Goal: Task Accomplishment & Management: Manage account settings

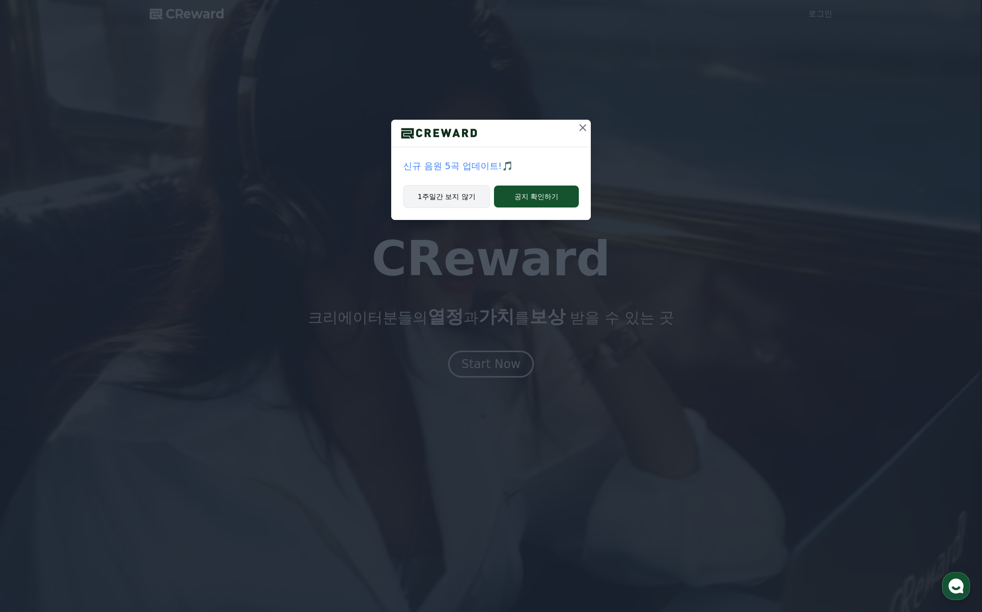
click at [455, 197] on button "1주일간 보지 않기" at bounding box center [446, 196] width 87 height 23
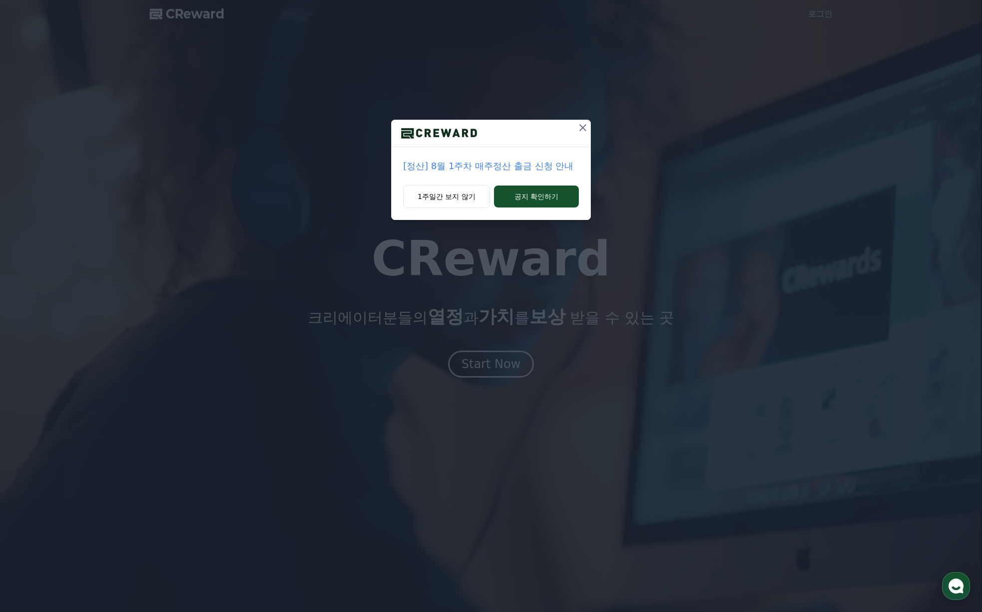
click at [582, 126] on icon at bounding box center [583, 128] width 12 height 12
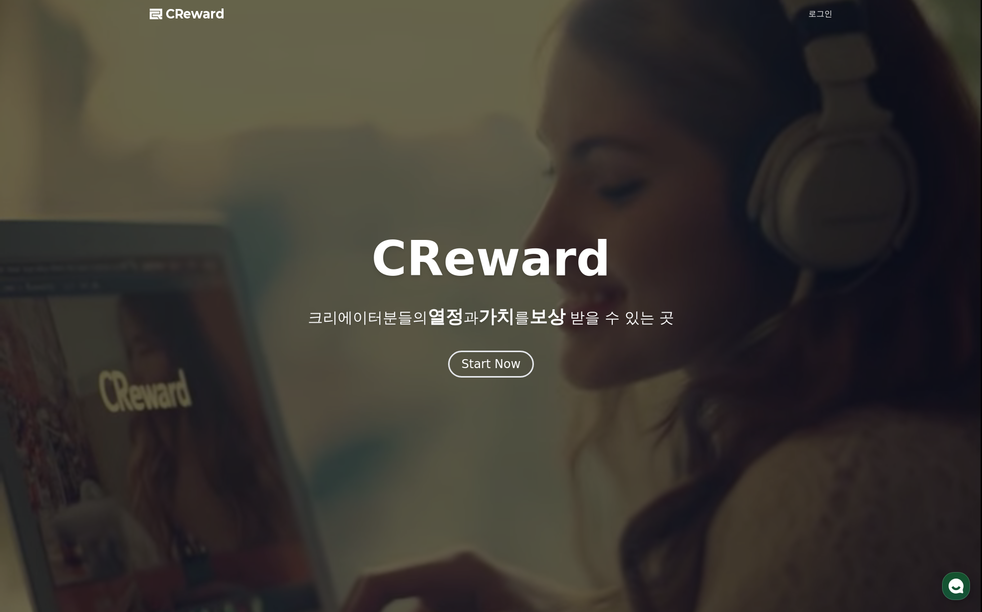
click at [194, 15] on span "CReward" at bounding box center [195, 14] width 59 height 16
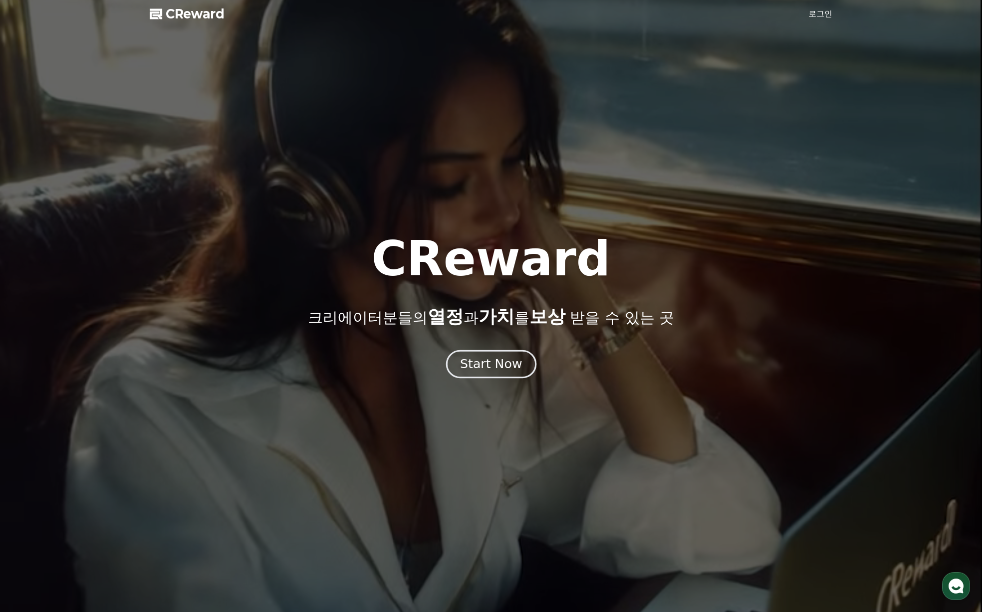
click at [495, 366] on div "Start Now" at bounding box center [491, 364] width 62 height 17
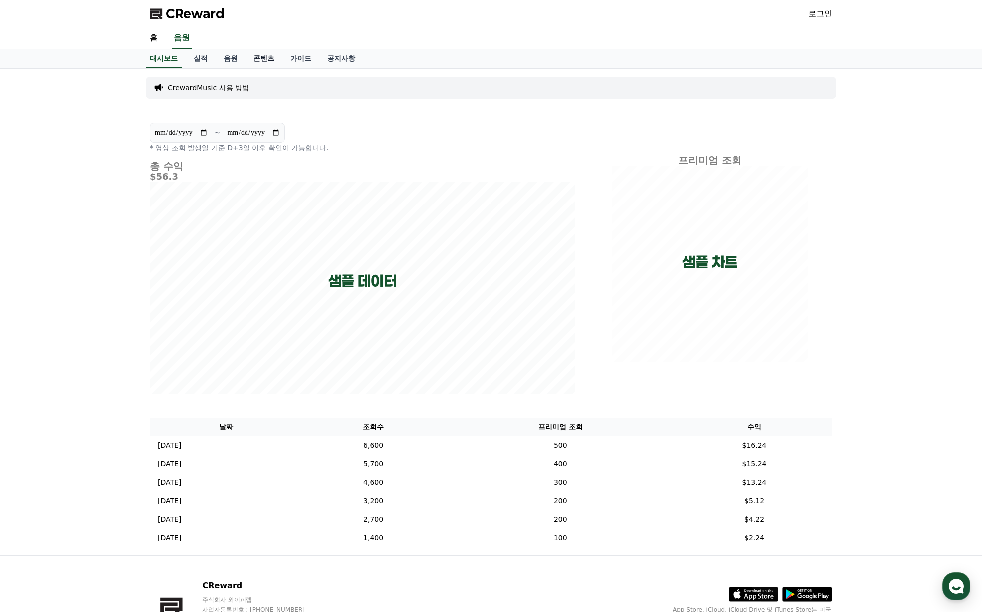
click at [268, 55] on link "콘텐츠" at bounding box center [263, 58] width 37 height 19
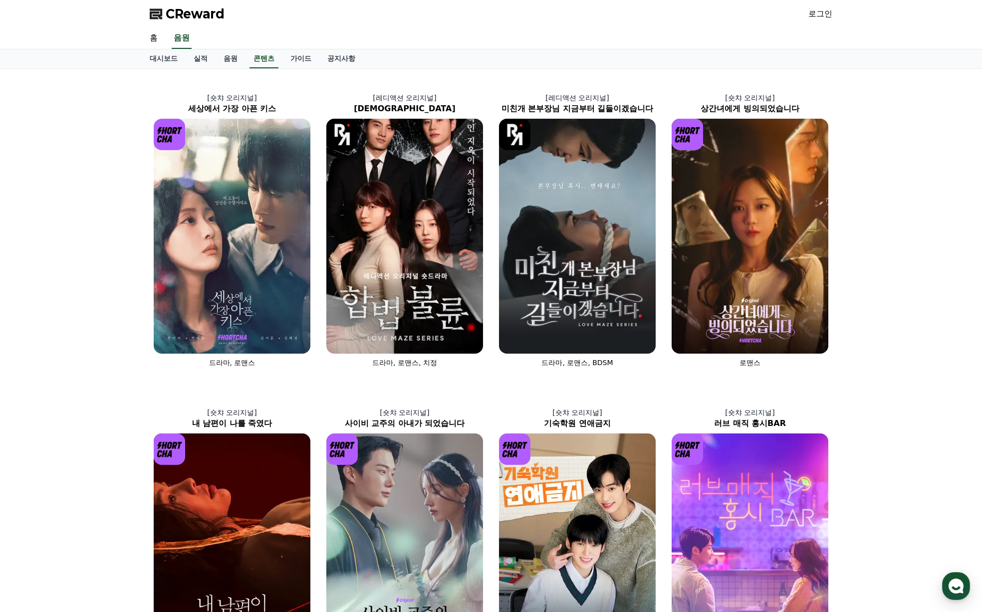
click at [824, 16] on link "로그인" at bounding box center [820, 14] width 24 height 12
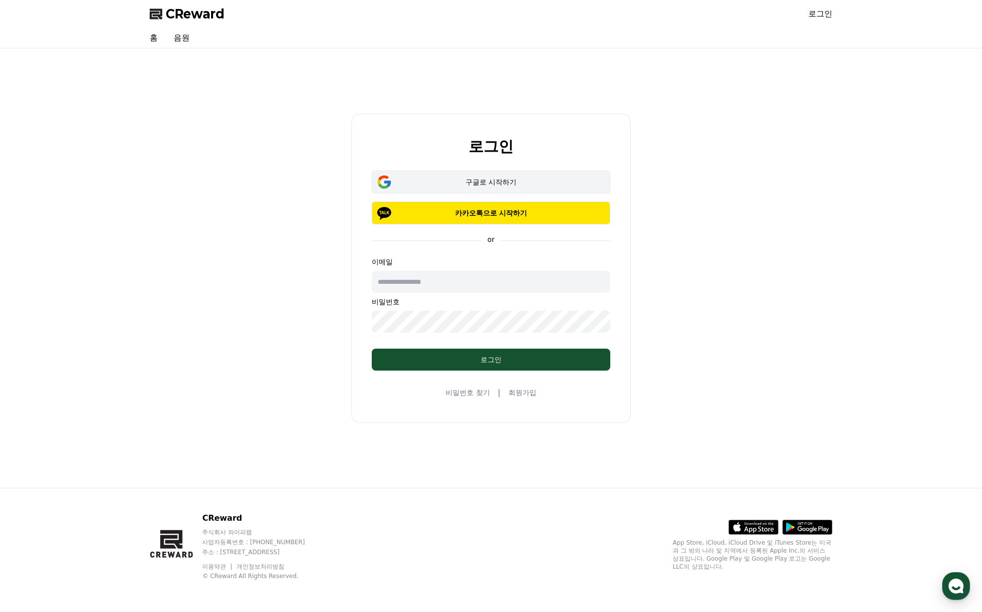
click at [488, 187] on div "구글로 시작하기" at bounding box center [491, 182] width 210 height 10
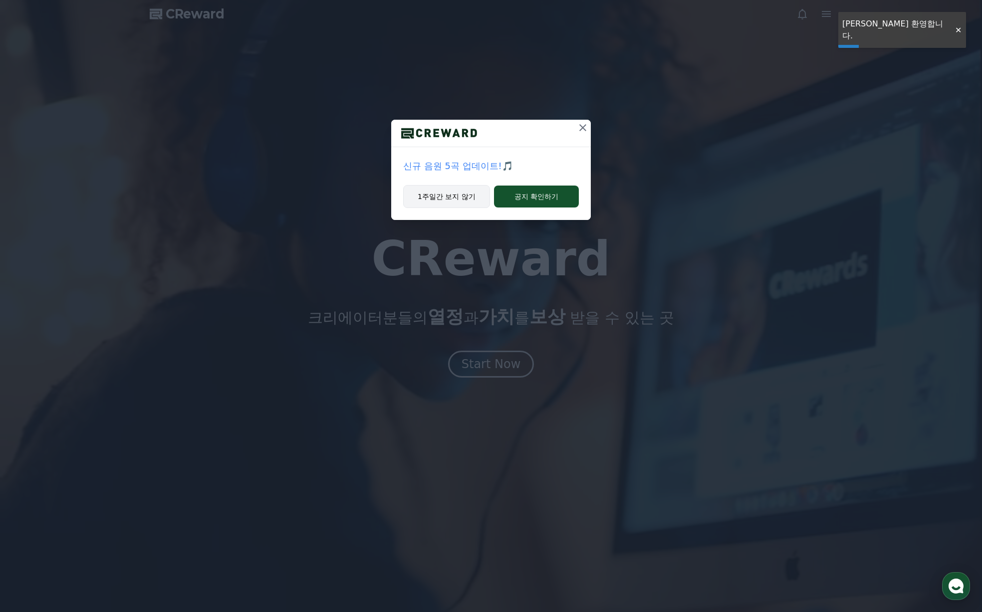
click at [454, 195] on button "1주일간 보지 않기" at bounding box center [446, 196] width 87 height 23
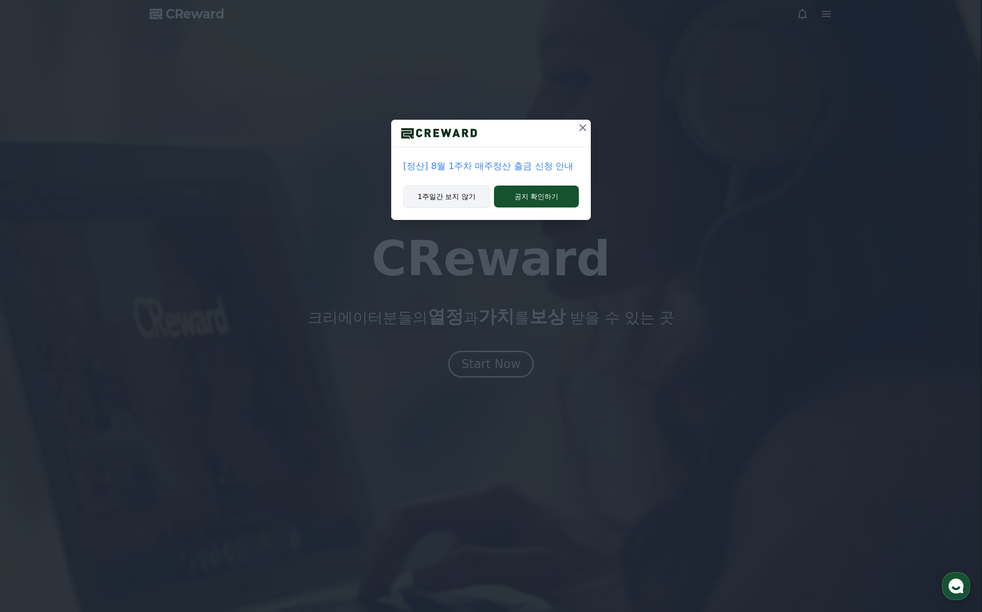
click at [458, 205] on button "1주일간 보지 않기" at bounding box center [446, 196] width 87 height 23
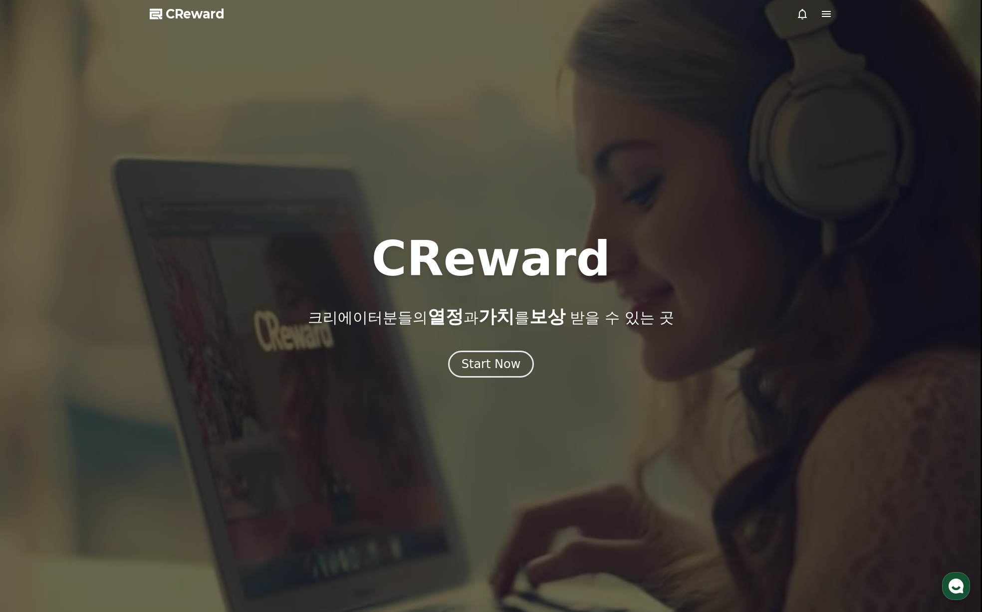
click at [827, 16] on icon at bounding box center [826, 14] width 9 height 6
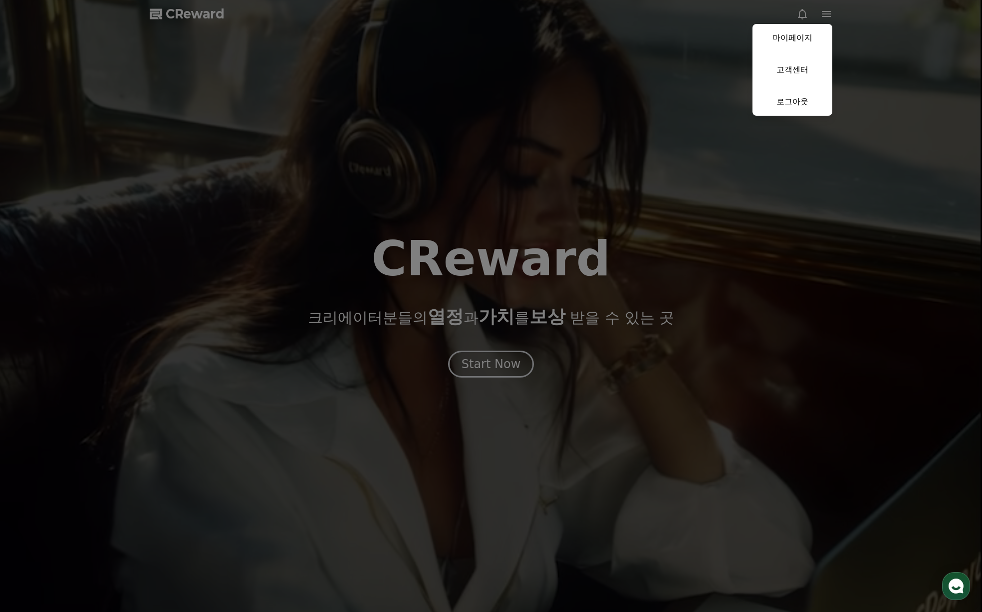
click at [199, 11] on button "close" at bounding box center [491, 306] width 982 height 612
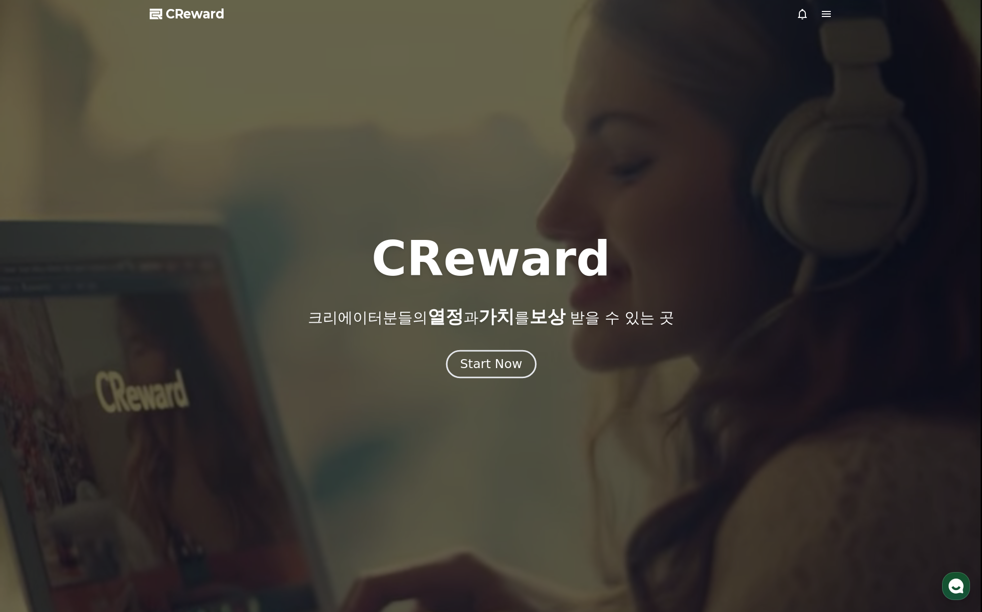
click at [487, 370] on div "Start Now" at bounding box center [491, 364] width 62 height 17
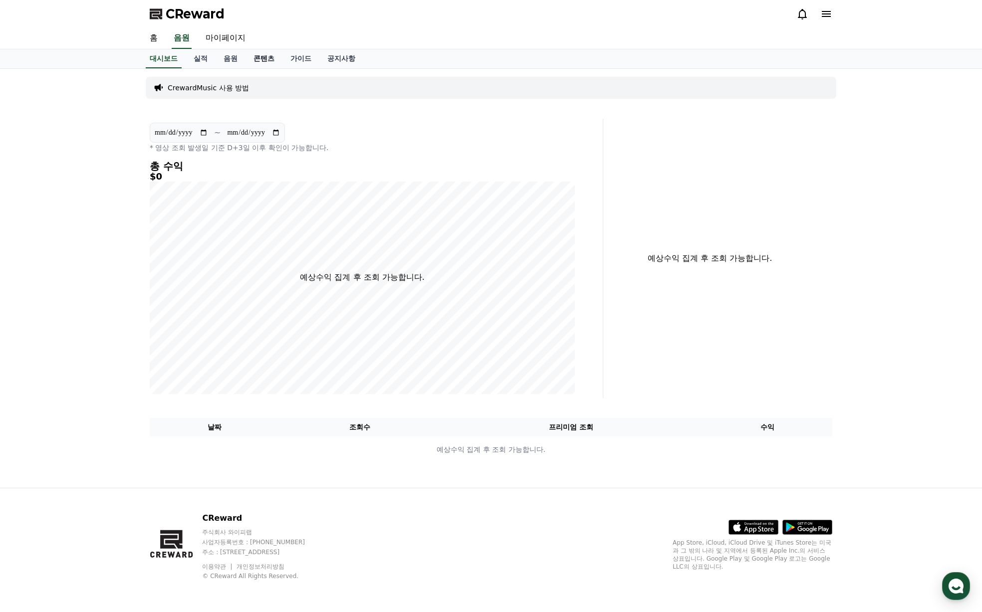
click at [260, 61] on link "콘텐츠" at bounding box center [263, 58] width 37 height 19
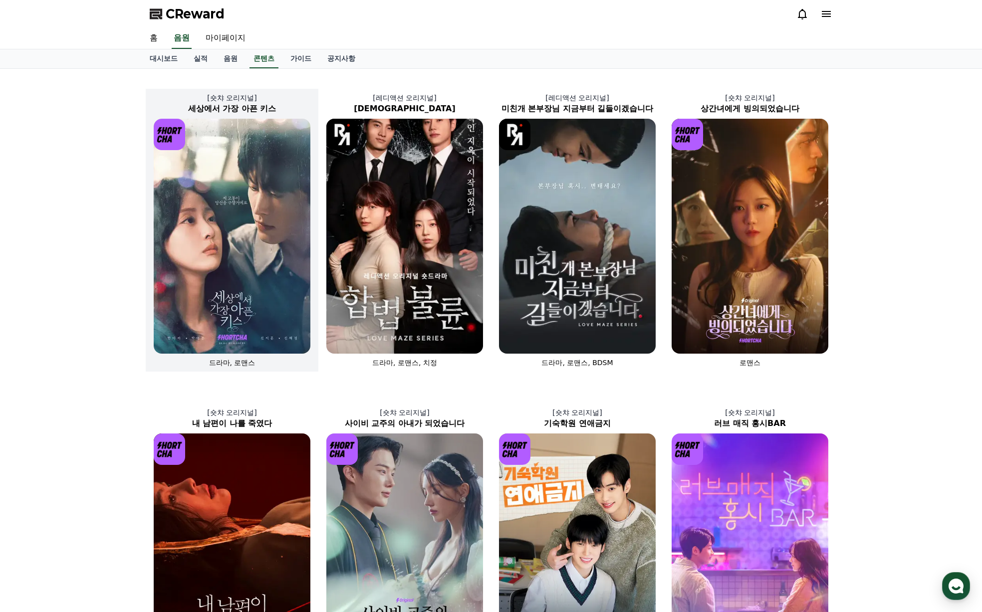
click at [260, 177] on img at bounding box center [232, 236] width 157 height 235
click at [820, 11] on div at bounding box center [814, 14] width 36 height 12
click at [828, 16] on icon at bounding box center [826, 14] width 9 height 6
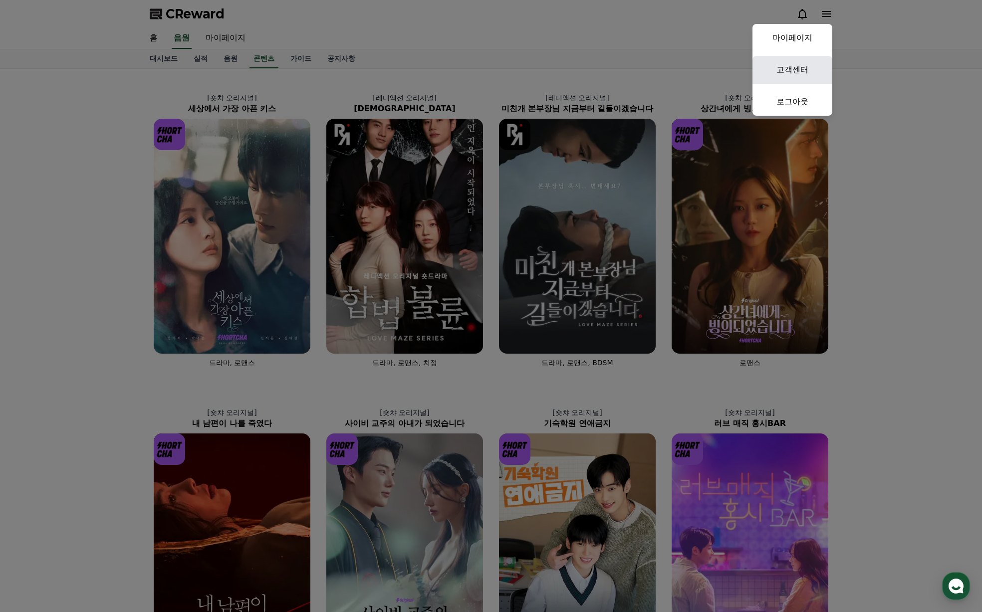
click at [797, 78] on link "고객센터" at bounding box center [792, 70] width 80 height 28
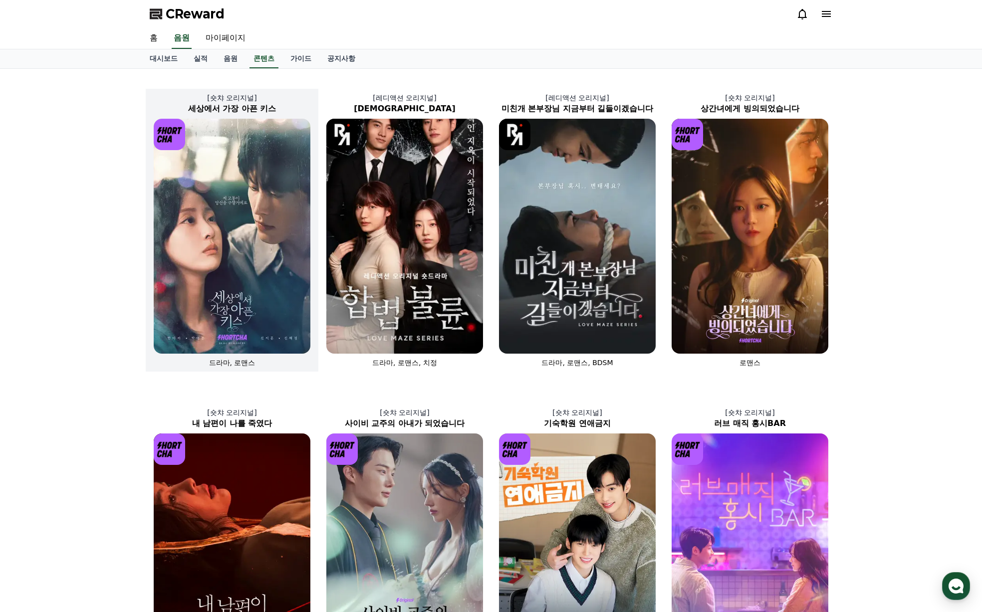
click at [172, 252] on img at bounding box center [232, 236] width 157 height 235
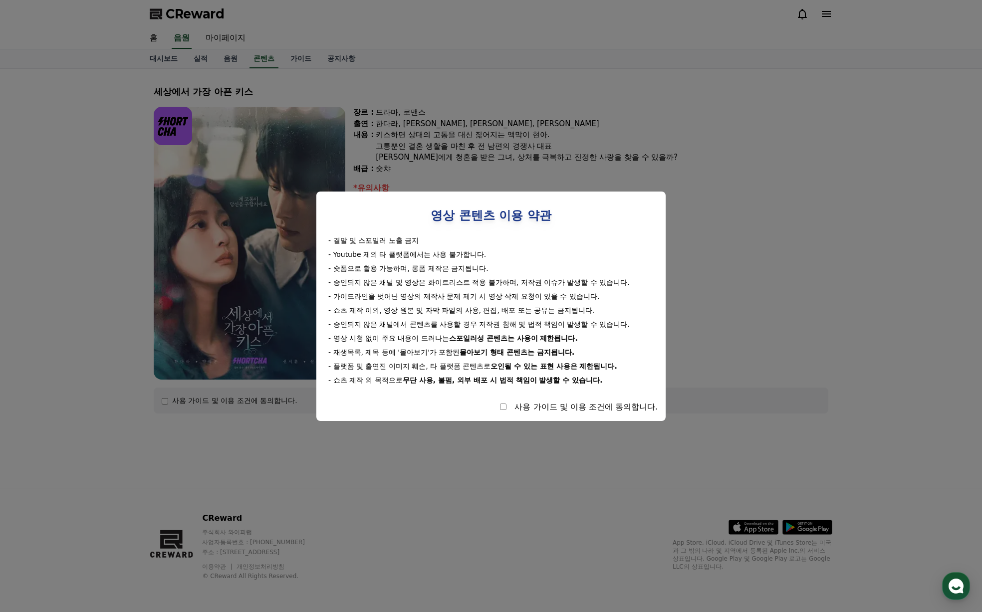
select select
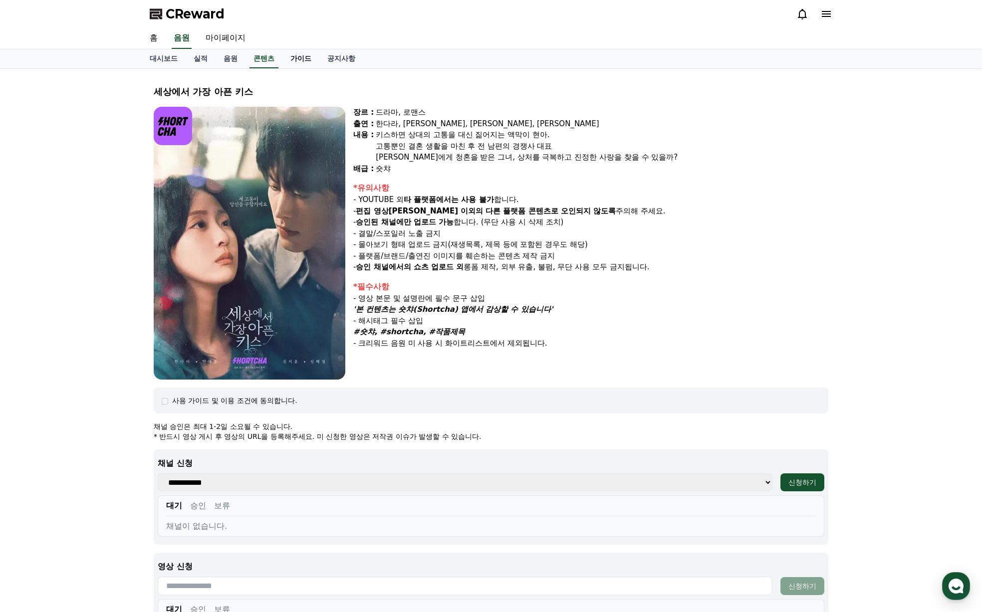
click at [298, 58] on link "가이드" at bounding box center [300, 58] width 37 height 19
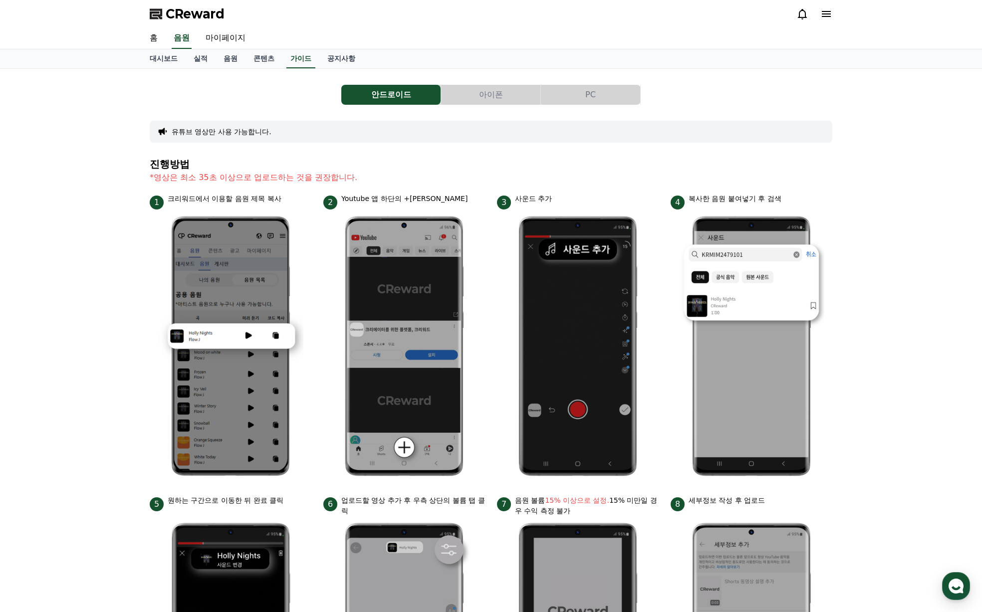
scroll to position [299, 0]
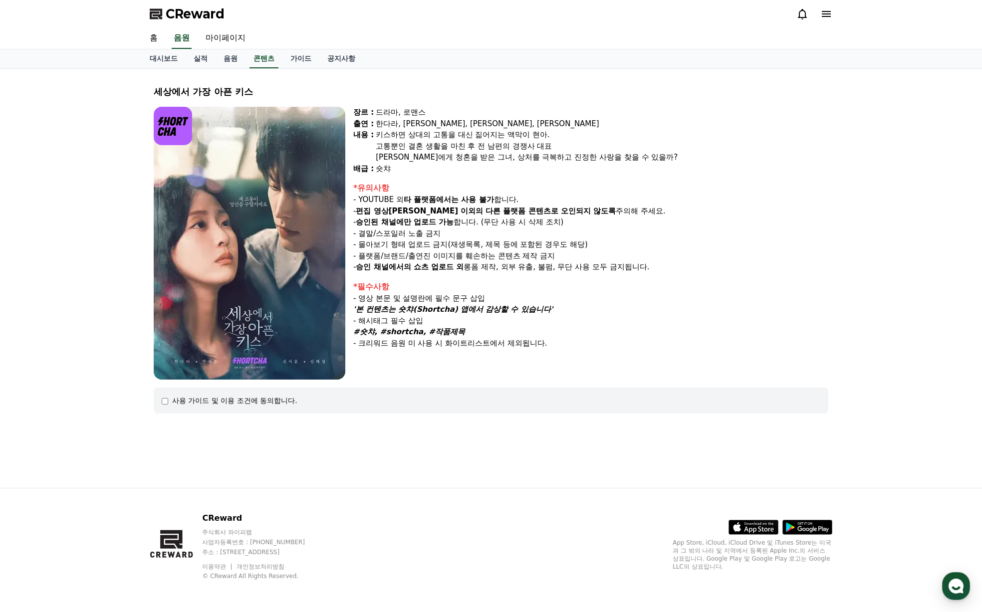
click at [169, 402] on div "사용 가이드 및 이용 조건에 동의합니다." at bounding box center [491, 401] width 659 height 10
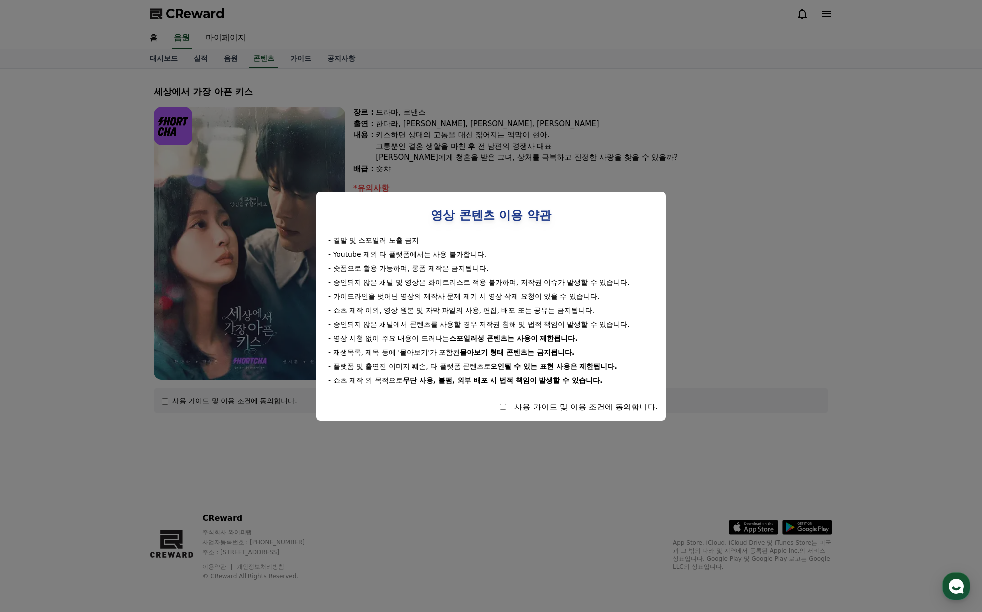
click at [689, 154] on button "close modal" at bounding box center [491, 306] width 982 height 612
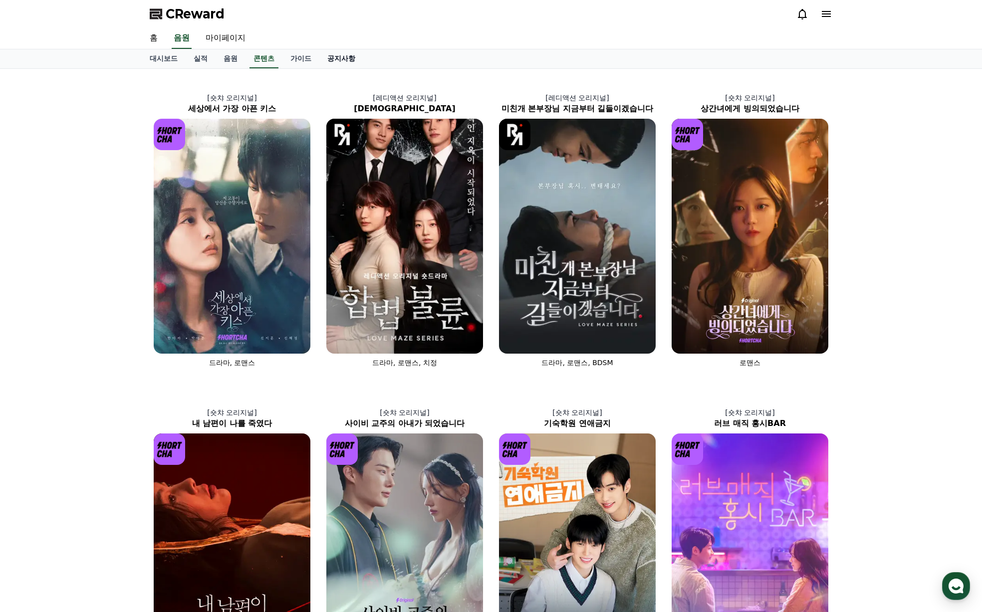
click at [357, 57] on link "공지사항" at bounding box center [341, 58] width 44 height 19
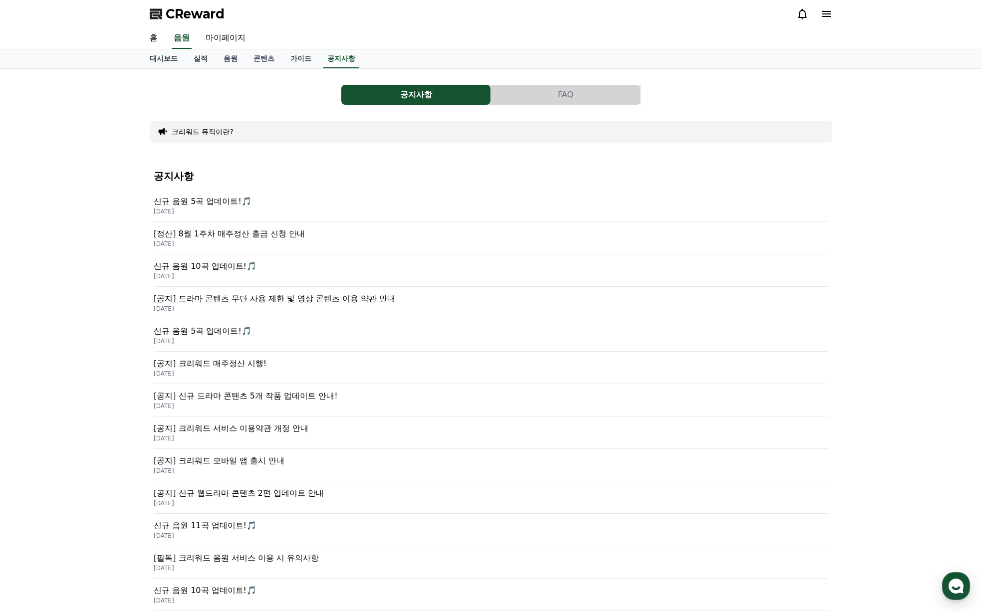
click at [239, 397] on p "[공지] 신규 드라마 콘텐츠 5개 작품 업데이트 안내!" at bounding box center [491, 396] width 674 height 12
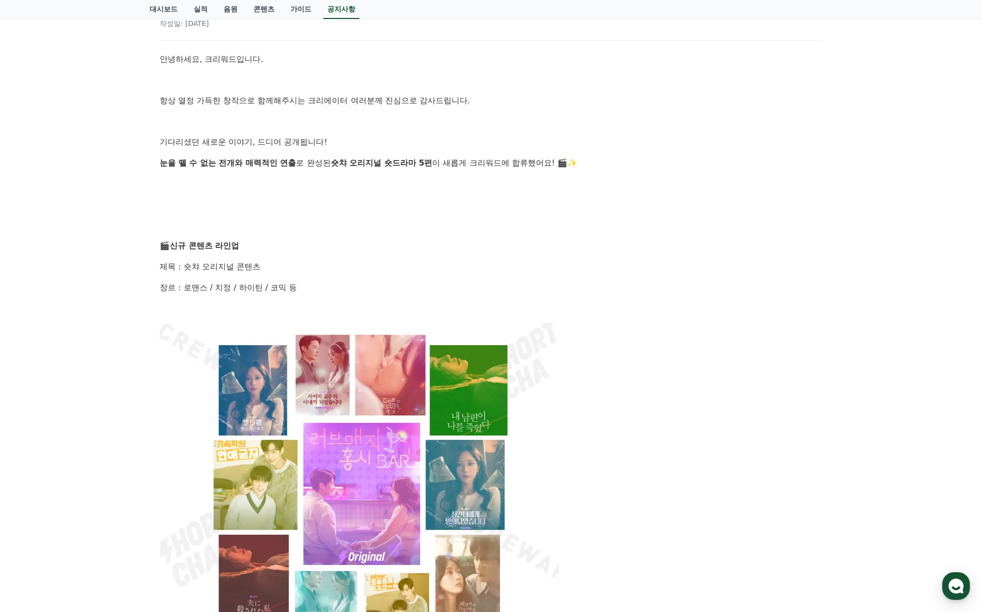
scroll to position [399, 0]
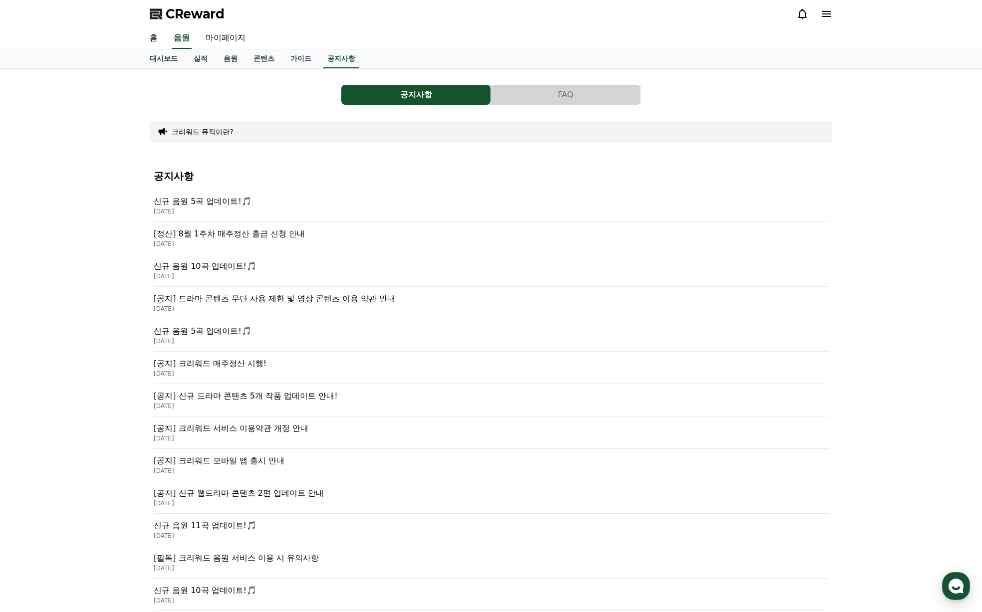
click at [265, 301] on p "[공지] 드라마 콘텐츠 무단 사용 제한 및 영상 콘텐츠 이용 약관 안내" at bounding box center [491, 299] width 674 height 12
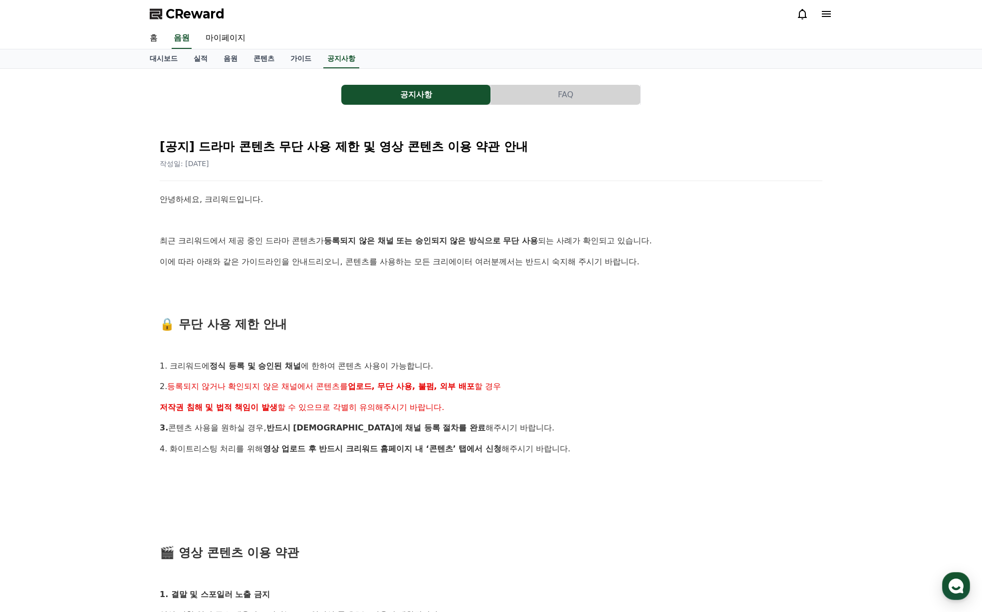
scroll to position [249, 0]
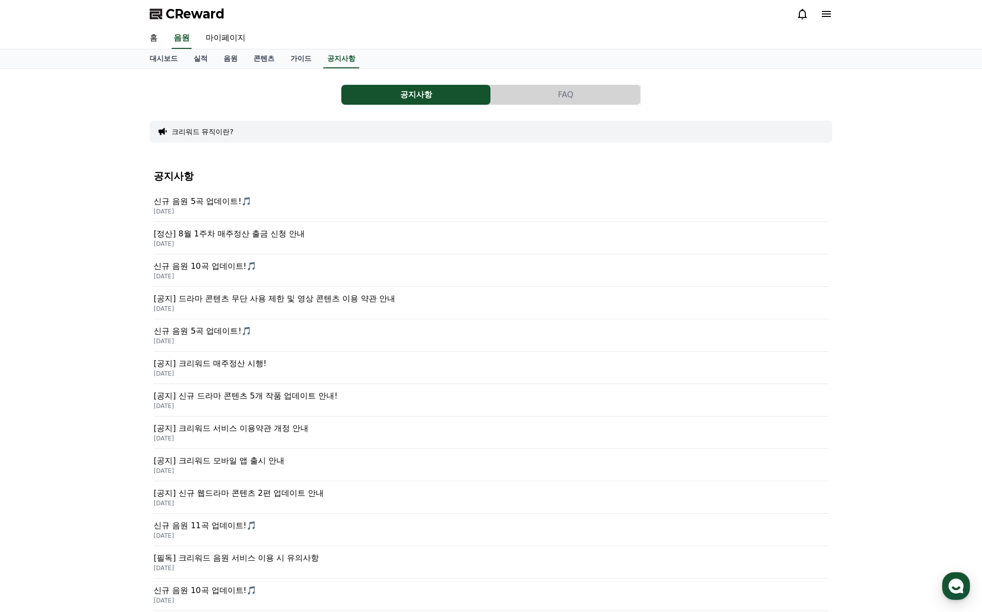
click at [328, 297] on p "[공지] 드라마 콘텐츠 무단 사용 제한 및 영상 콘텐츠 이용 약관 안내" at bounding box center [491, 299] width 674 height 12
click at [218, 300] on p "[공지] 드라마 콘텐츠 무단 사용 제한 및 영상 콘텐츠 이용 약관 안내" at bounding box center [491, 299] width 674 height 12
click at [217, 489] on p "[공지] 신규 웹드라마 콘텐츠 2편 업데이트 안내" at bounding box center [491, 493] width 674 height 12
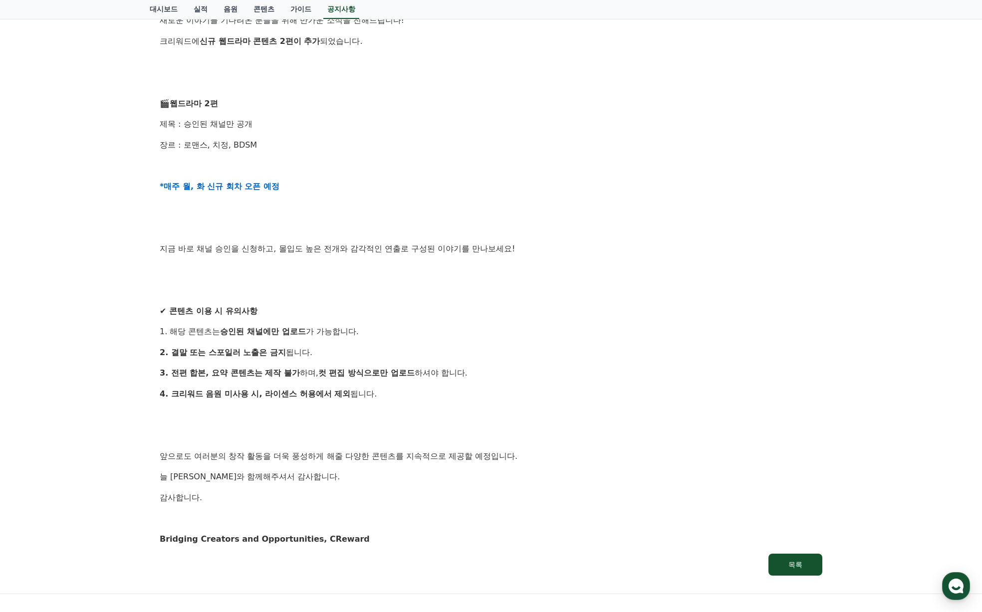
scroll to position [349, 0]
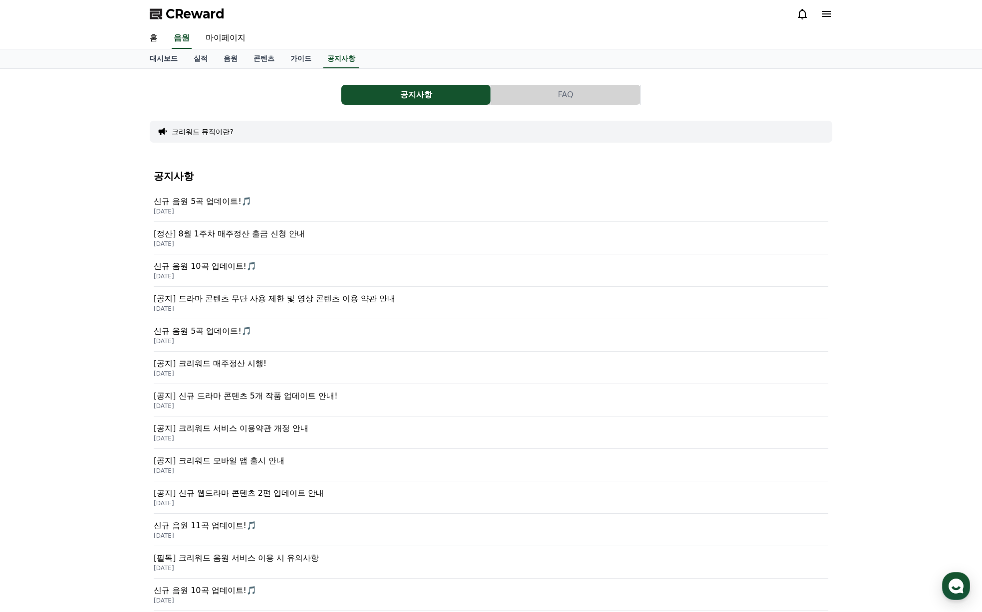
click at [200, 299] on p "[공지] 드라마 콘텐츠 무단 사용 제한 및 영상 콘텐츠 이용 약관 안내" at bounding box center [491, 299] width 674 height 12
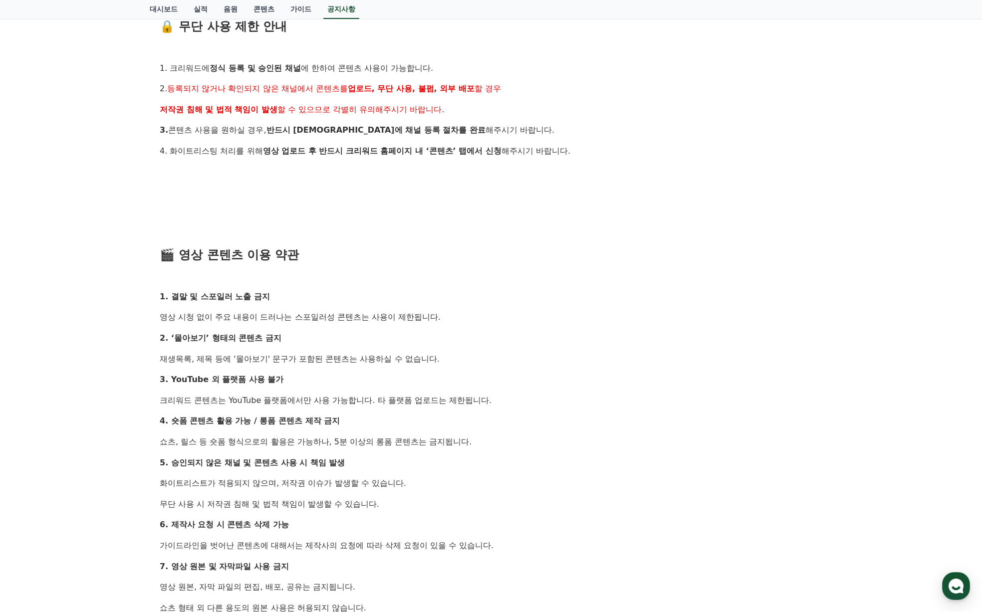
scroll to position [299, 0]
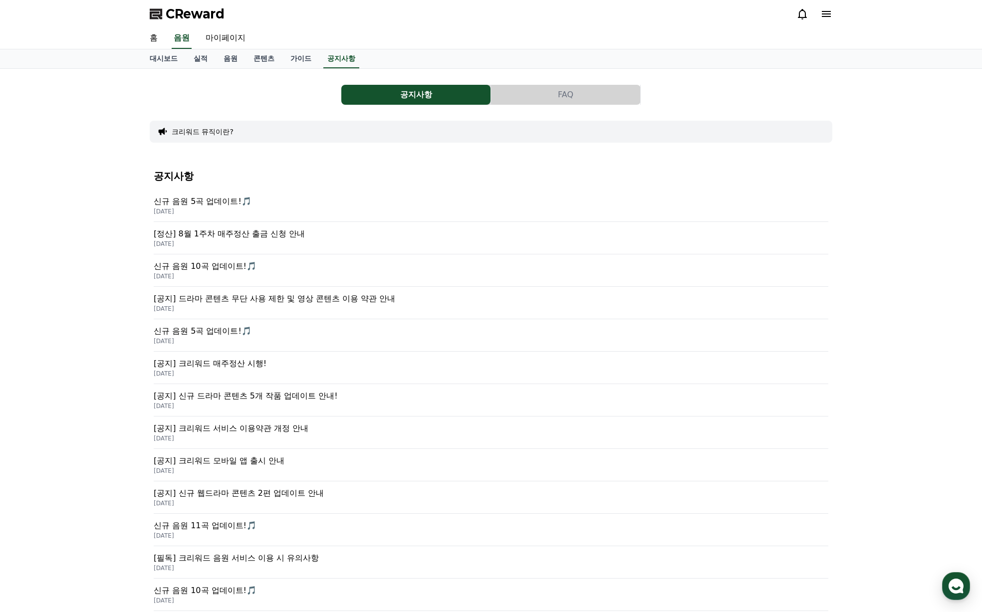
click at [215, 399] on p "[공지] 신규 드라마 콘텐츠 5개 작품 업데이트 안내!" at bounding box center [491, 396] width 674 height 12
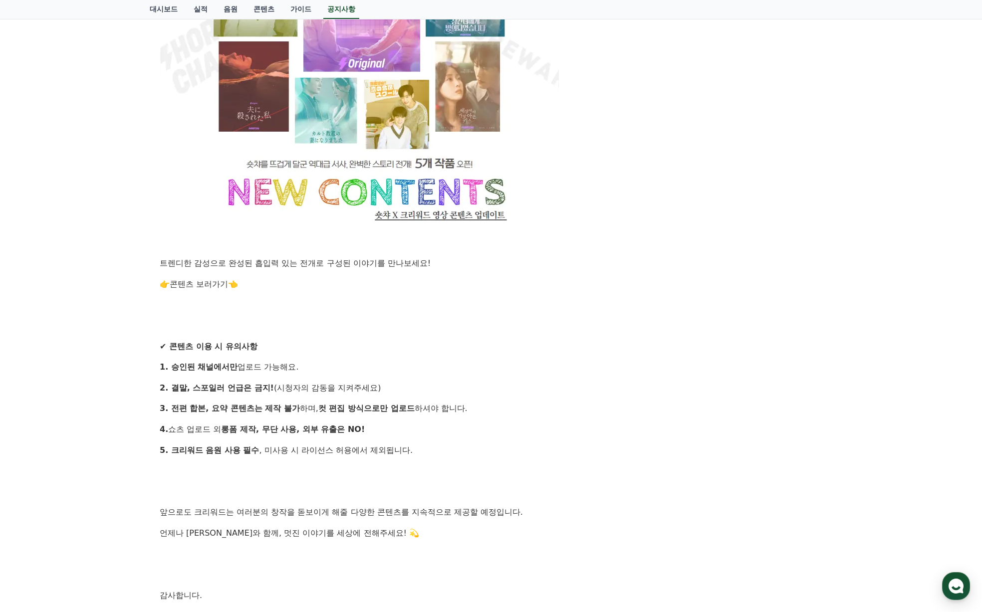
scroll to position [649, 0]
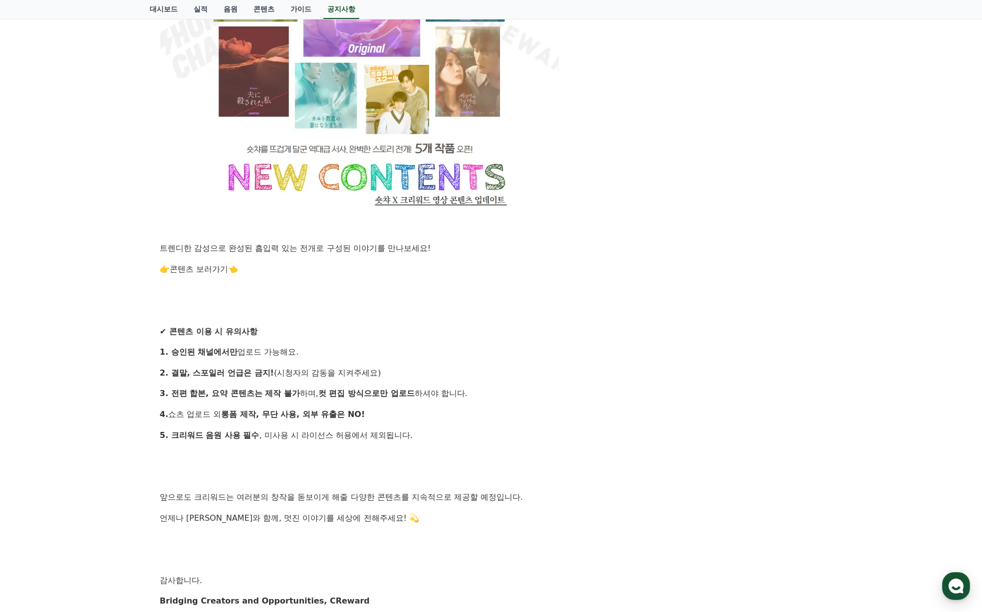
click at [185, 268] on link "콘텐츠 보러가기" at bounding box center [199, 268] width 58 height 9
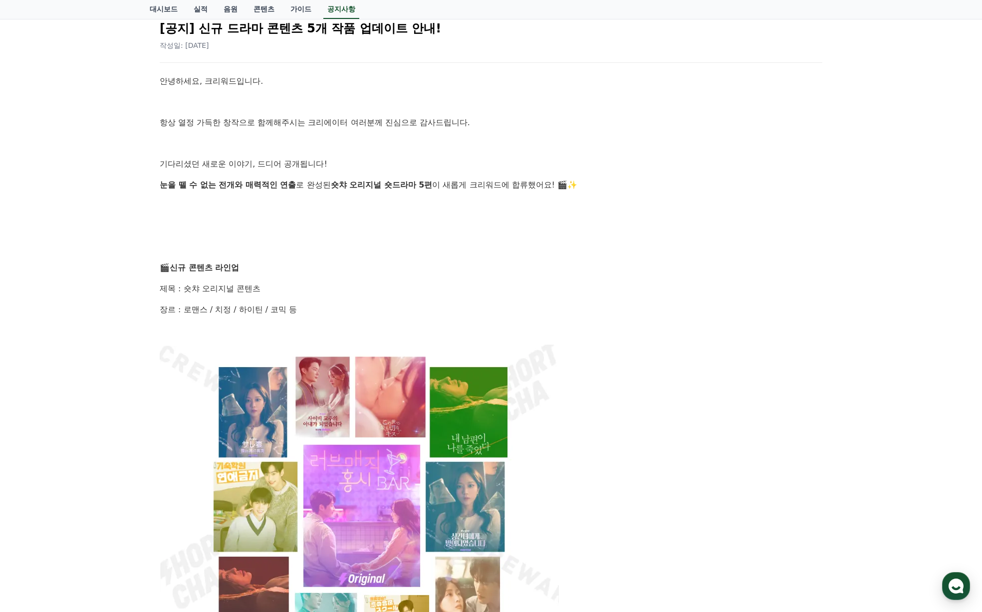
scroll to position [0, 0]
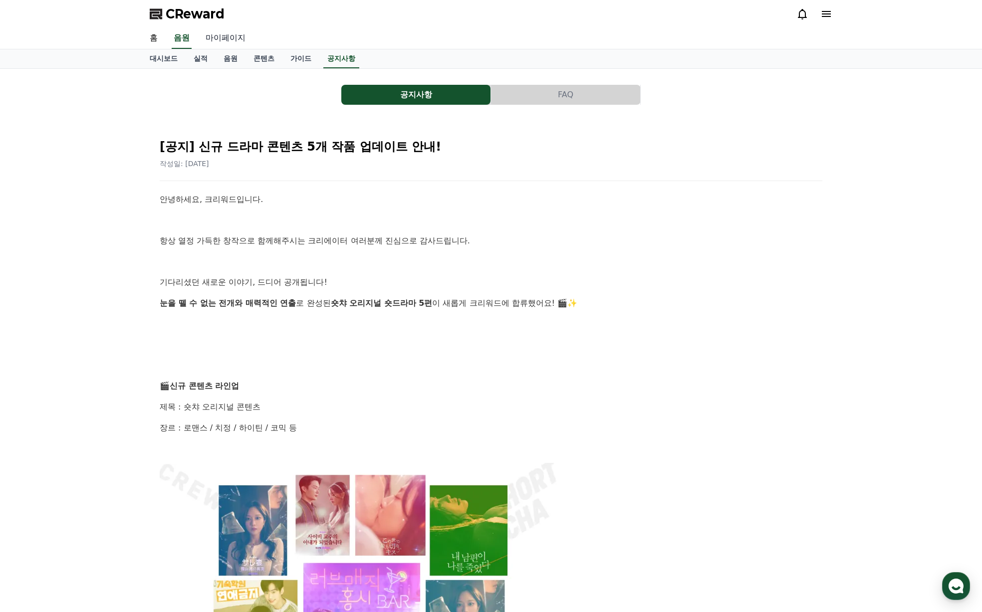
click at [227, 40] on link "마이페이지" at bounding box center [226, 38] width 56 height 21
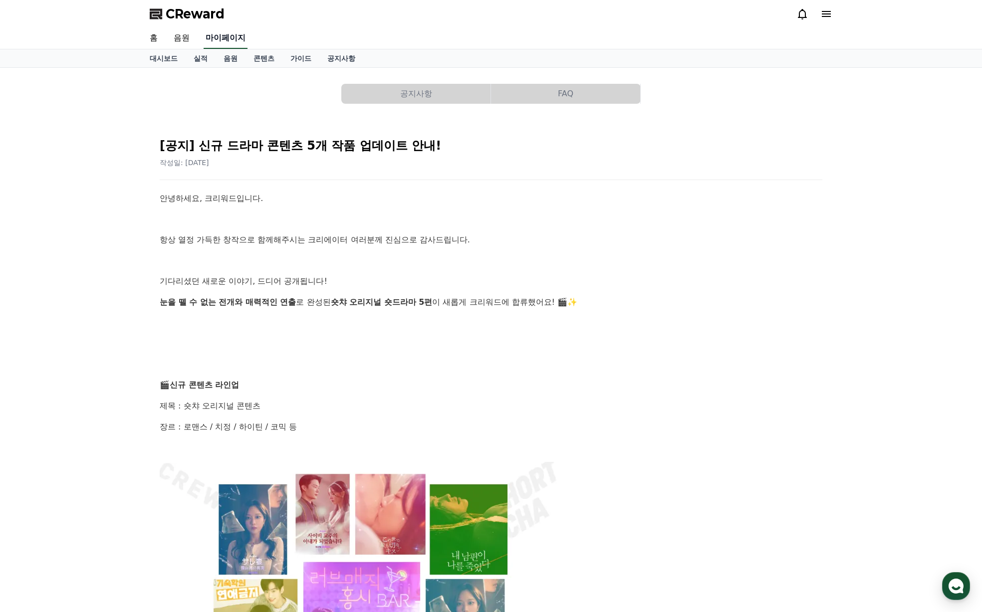
select select "**********"
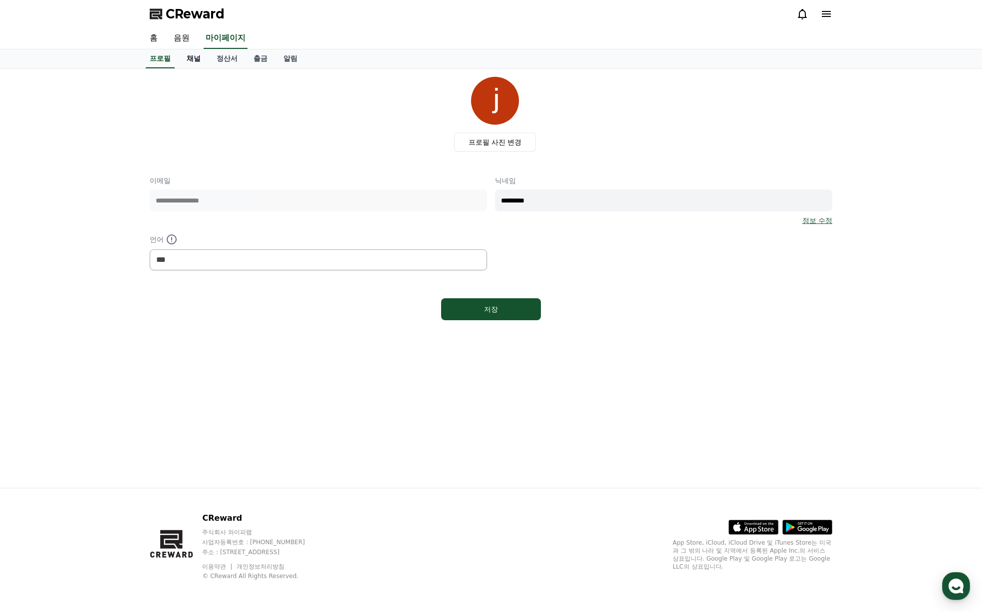
click at [195, 53] on link "채널" at bounding box center [194, 58] width 30 height 19
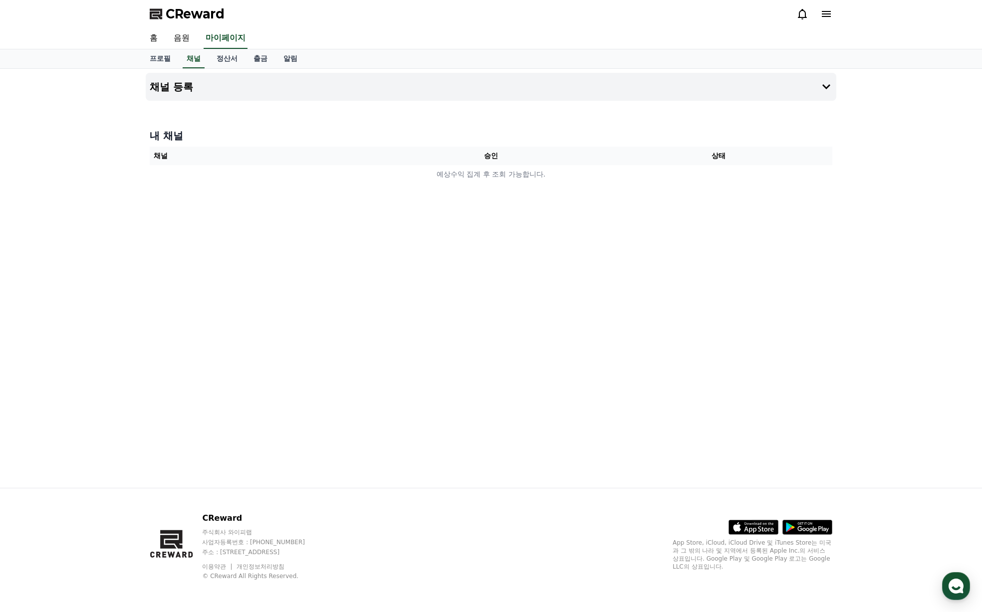
click at [824, 11] on icon at bounding box center [826, 14] width 9 height 6
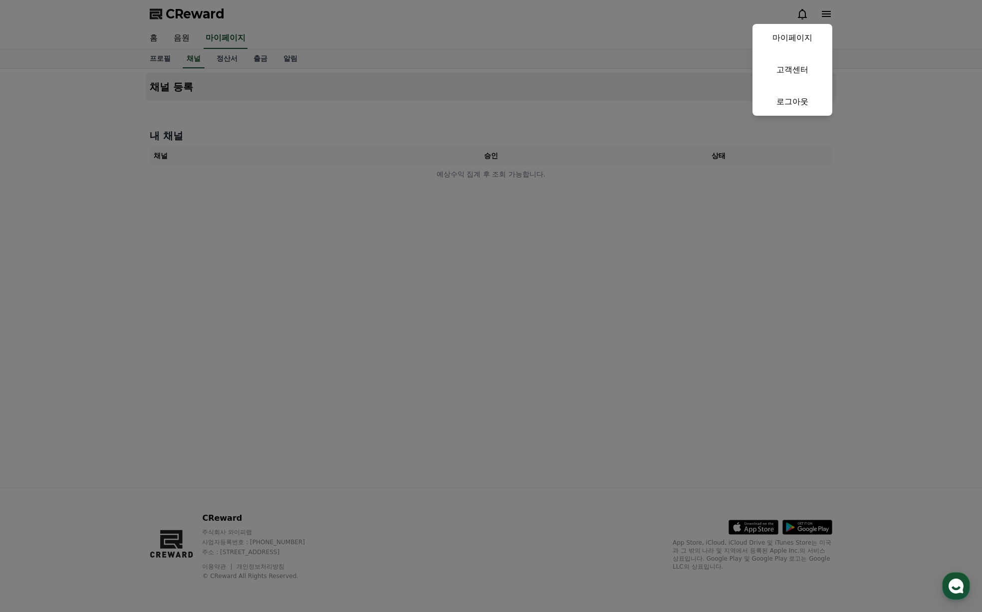
click at [187, 40] on button "close" at bounding box center [491, 306] width 982 height 612
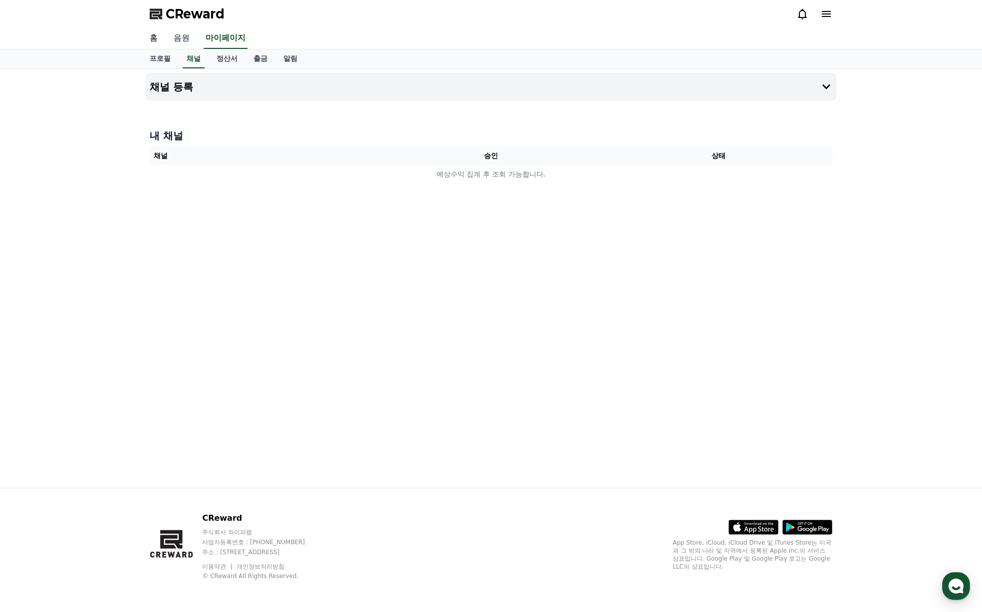
click at [184, 38] on link "음원" at bounding box center [182, 38] width 32 height 21
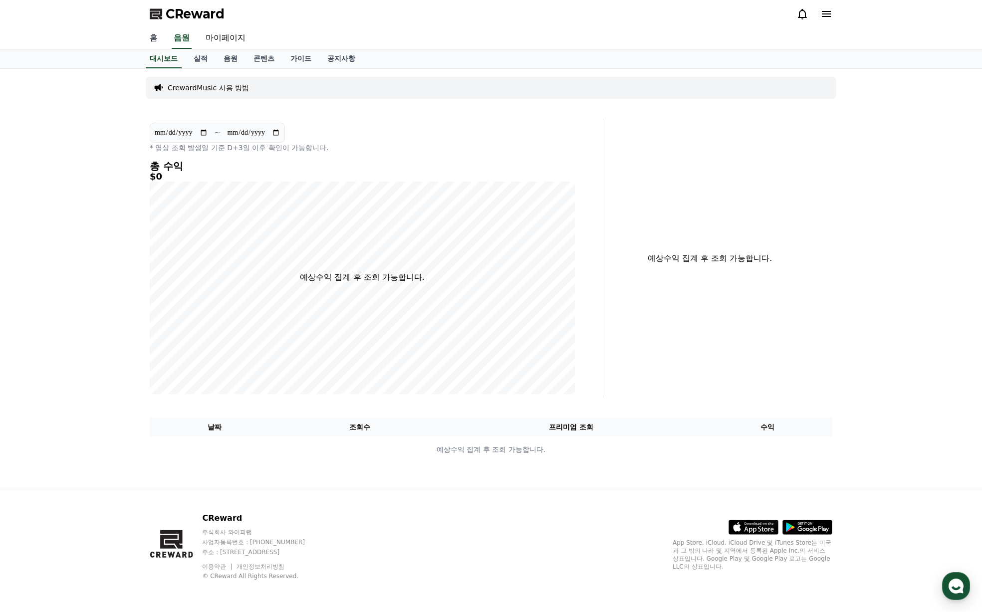
click at [157, 36] on link "홈" at bounding box center [154, 38] width 24 height 21
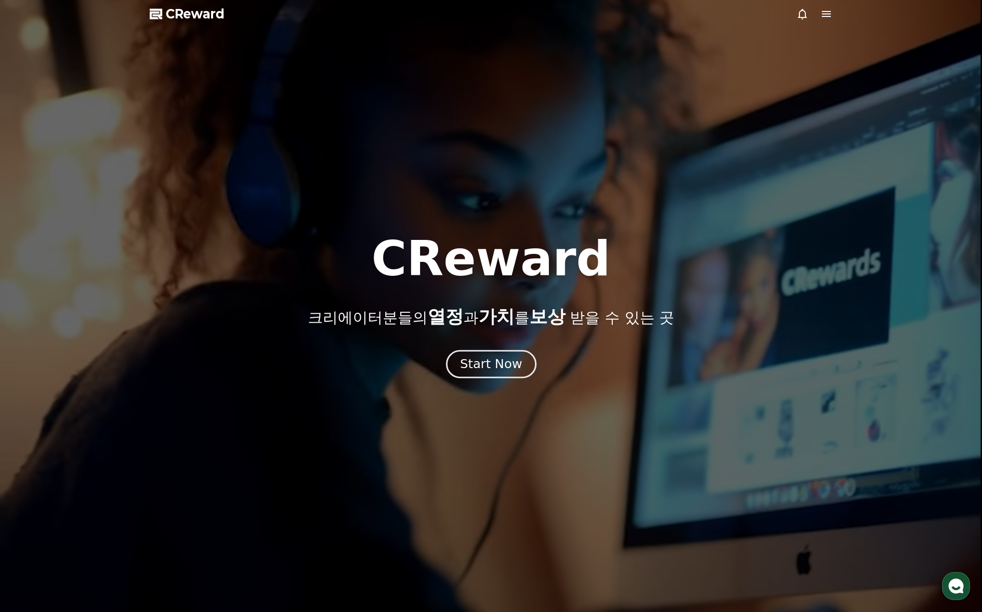
click at [484, 369] on div "Start Now" at bounding box center [491, 364] width 62 height 17
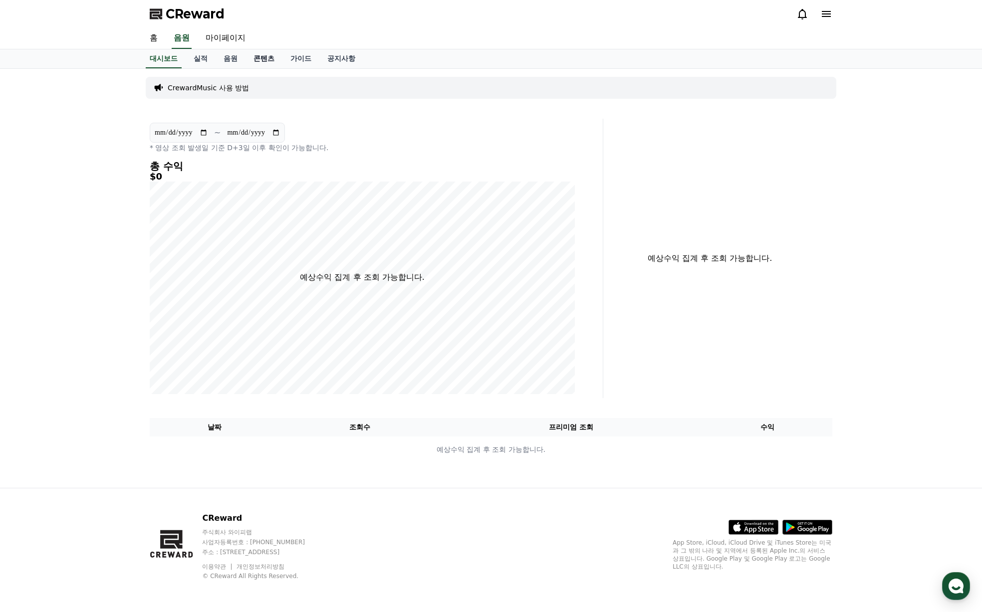
click at [255, 60] on link "콘텐츠" at bounding box center [263, 58] width 37 height 19
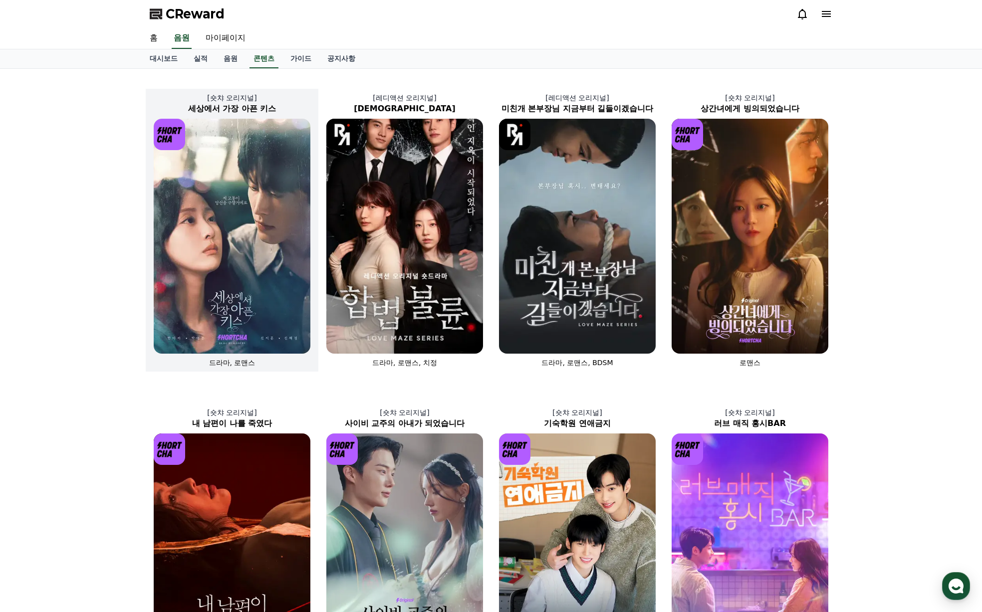
click at [251, 304] on img at bounding box center [232, 236] width 157 height 235
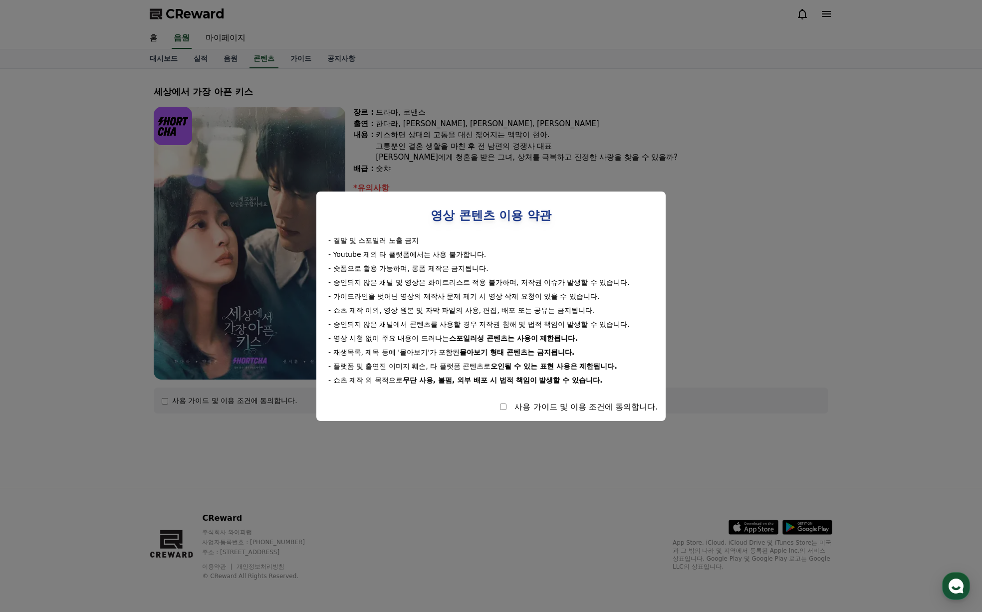
select select
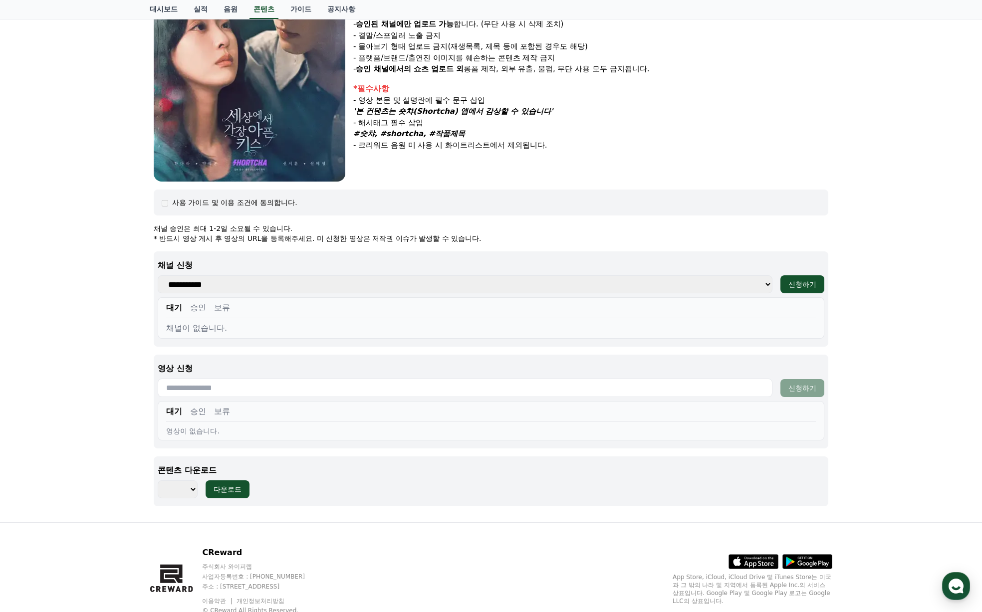
scroll to position [232, 0]
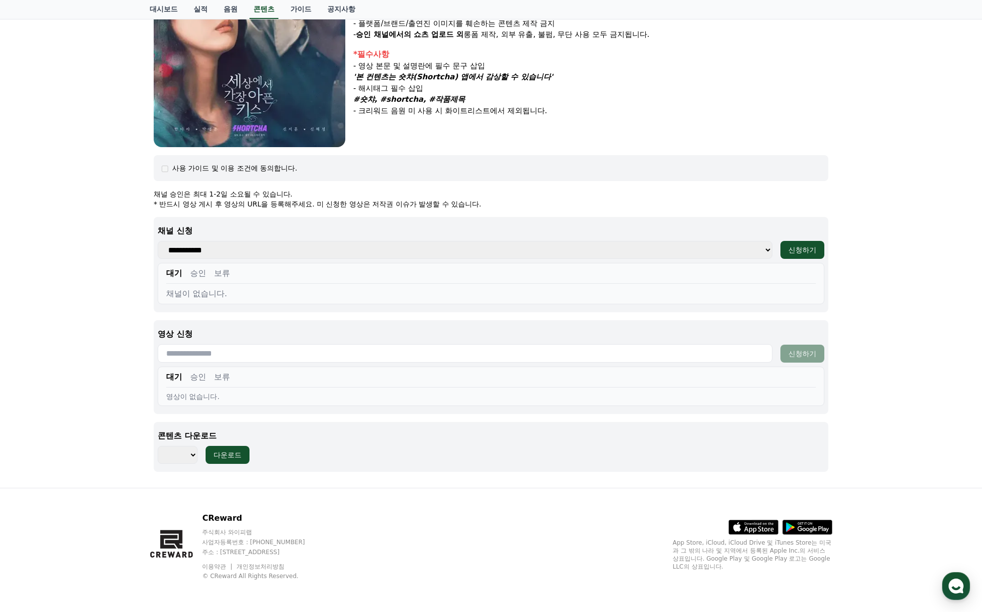
click at [769, 246] on select "**********" at bounding box center [465, 250] width 615 height 18
click at [805, 251] on div "신청하기" at bounding box center [802, 250] width 28 height 10
click at [565, 350] on input "text" at bounding box center [465, 353] width 615 height 18
click at [181, 249] on select "**********" at bounding box center [465, 250] width 615 height 18
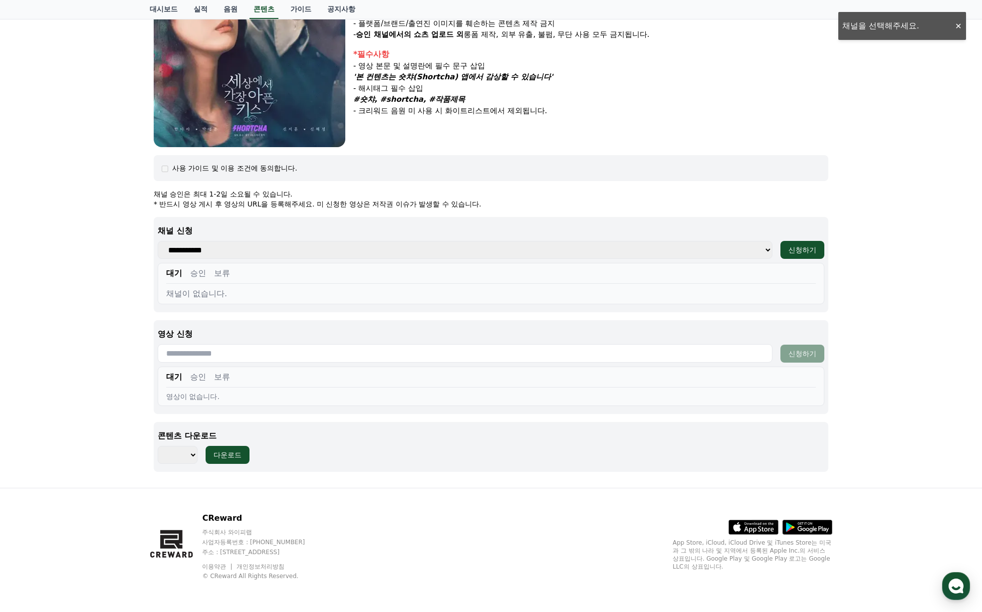
click at [541, 363] on input "text" at bounding box center [465, 353] width 615 height 18
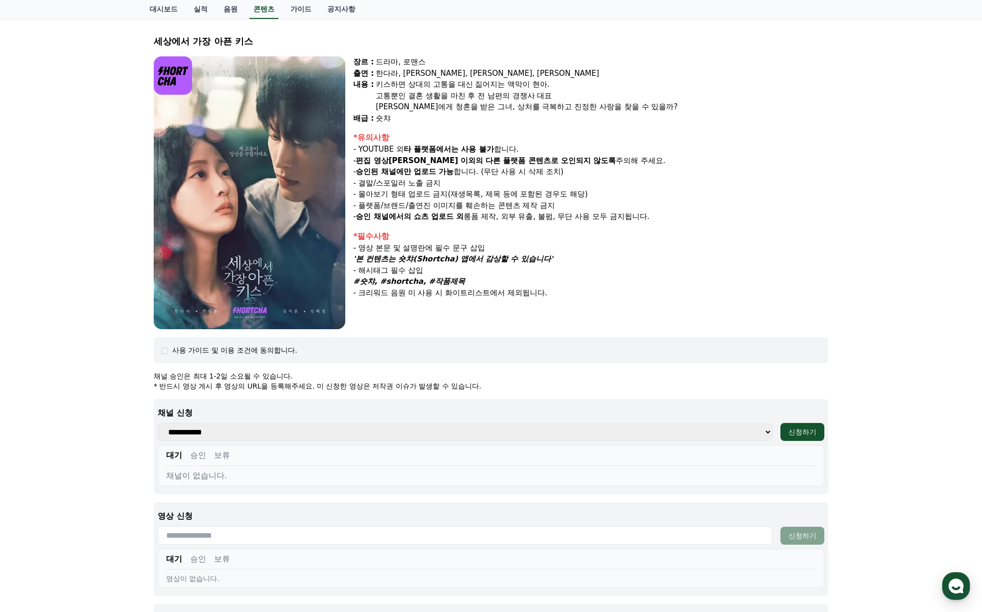
scroll to position [0, 0]
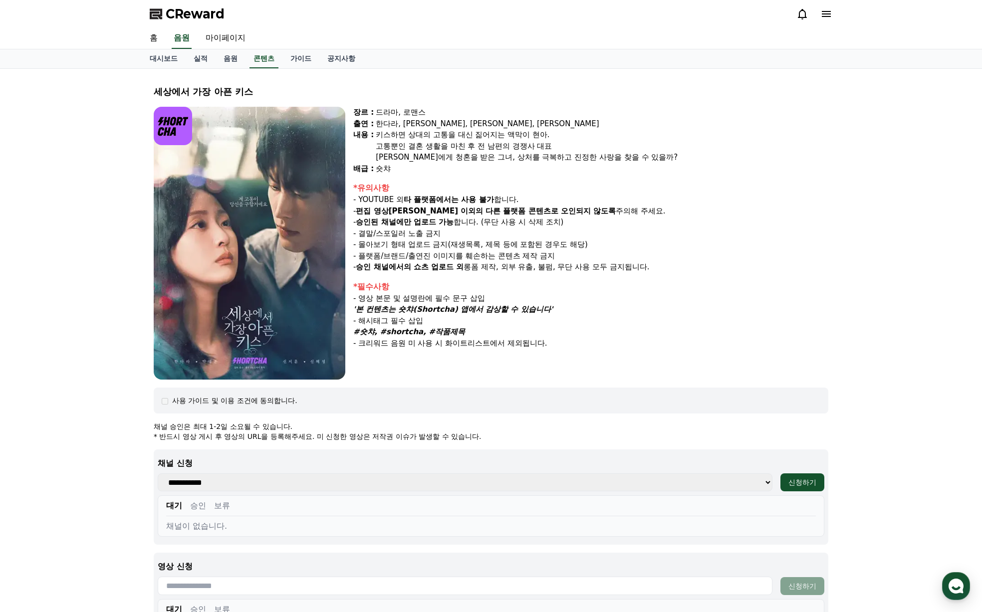
click at [827, 21] on div at bounding box center [814, 14] width 36 height 16
click at [830, 15] on icon at bounding box center [826, 14] width 12 height 12
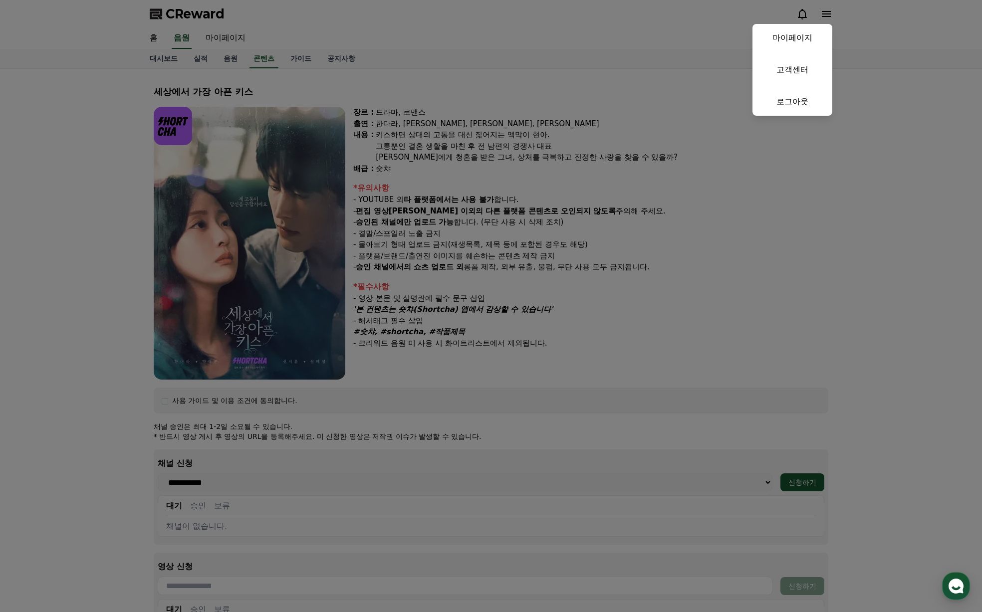
click at [309, 61] on button "close" at bounding box center [491, 306] width 982 height 612
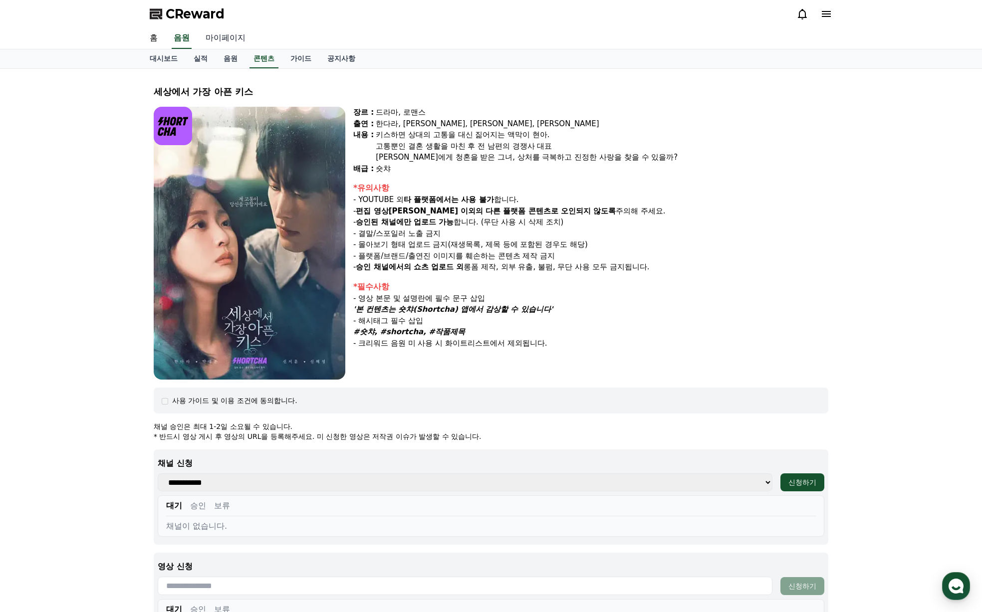
click at [219, 39] on link "마이페이지" at bounding box center [226, 38] width 56 height 21
select select "**********"
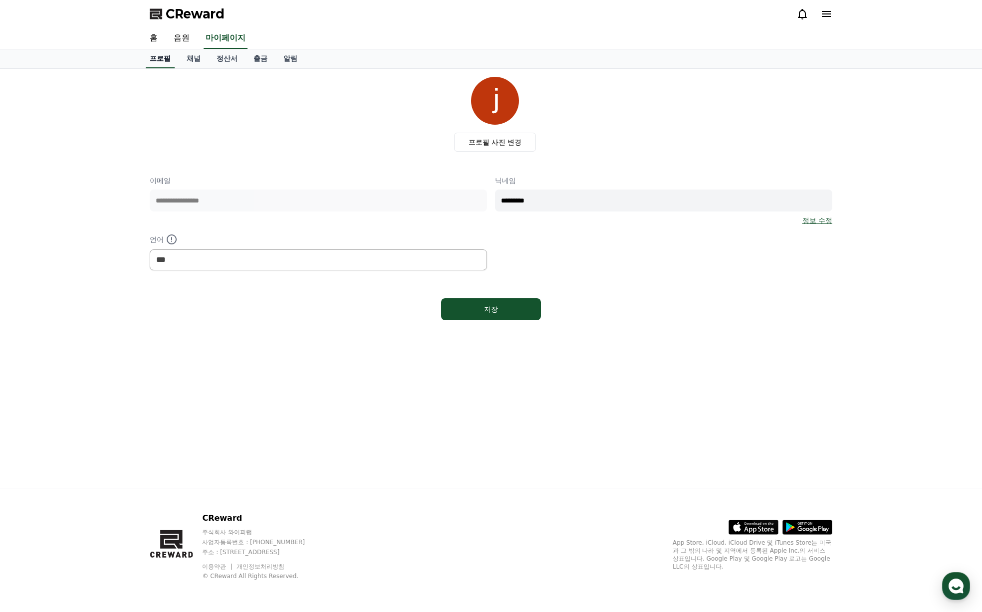
click at [160, 55] on link "프로필" at bounding box center [160, 58] width 29 height 19
click at [820, 220] on link "정보 수정" at bounding box center [817, 221] width 30 height 10
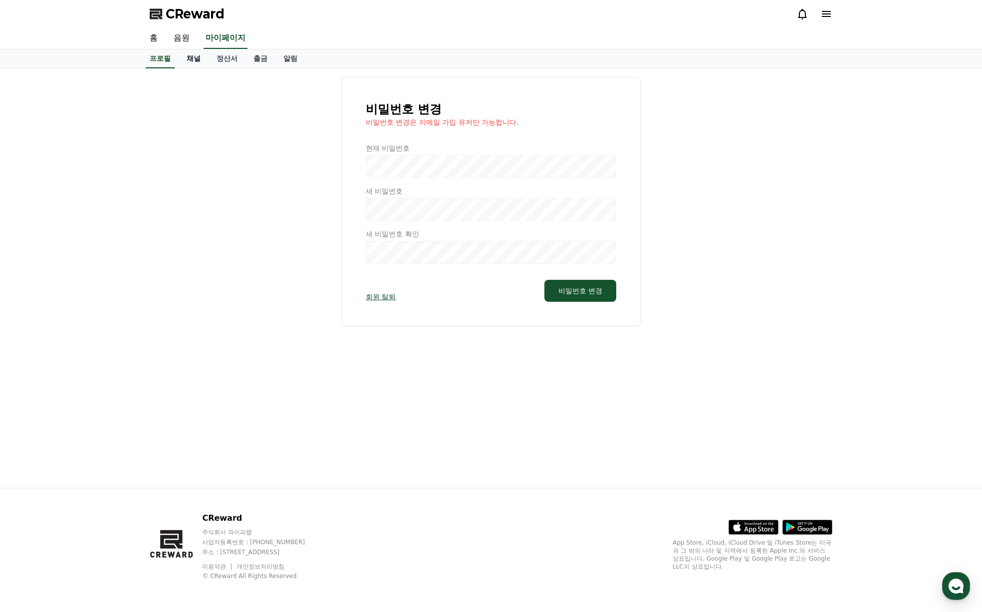
click at [187, 58] on link "채널" at bounding box center [194, 58] width 30 height 19
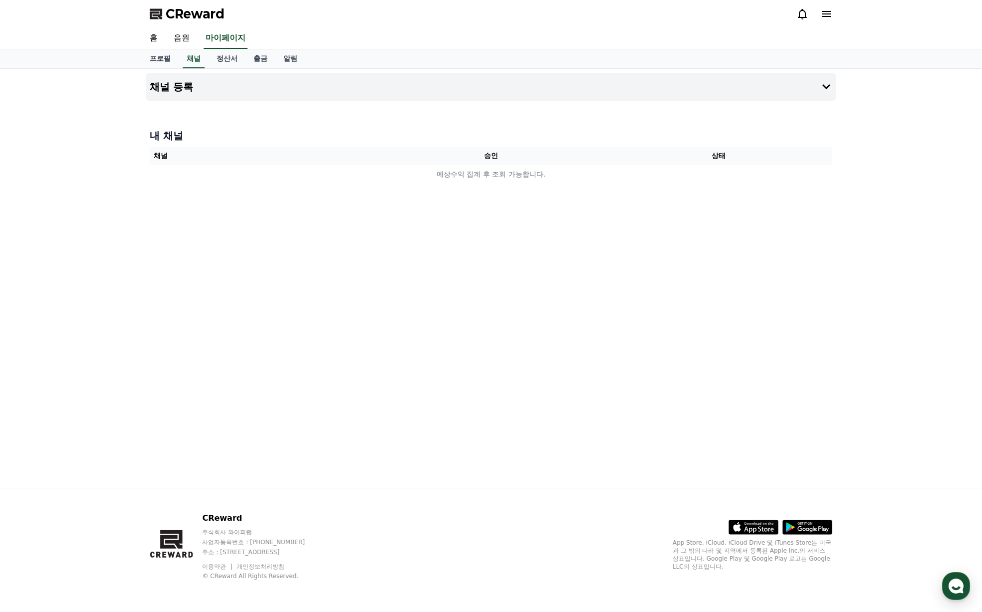
drag, startPoint x: 751, startPoint y: 124, endPoint x: 764, endPoint y: 116, distance: 15.1
click at [751, 124] on div "채널 등록 내 채널 채널 승인 상태 예상수익 집계 후 조회 가능합니다." at bounding box center [491, 278] width 698 height 419
click at [826, 84] on icon at bounding box center [826, 87] width 12 height 12
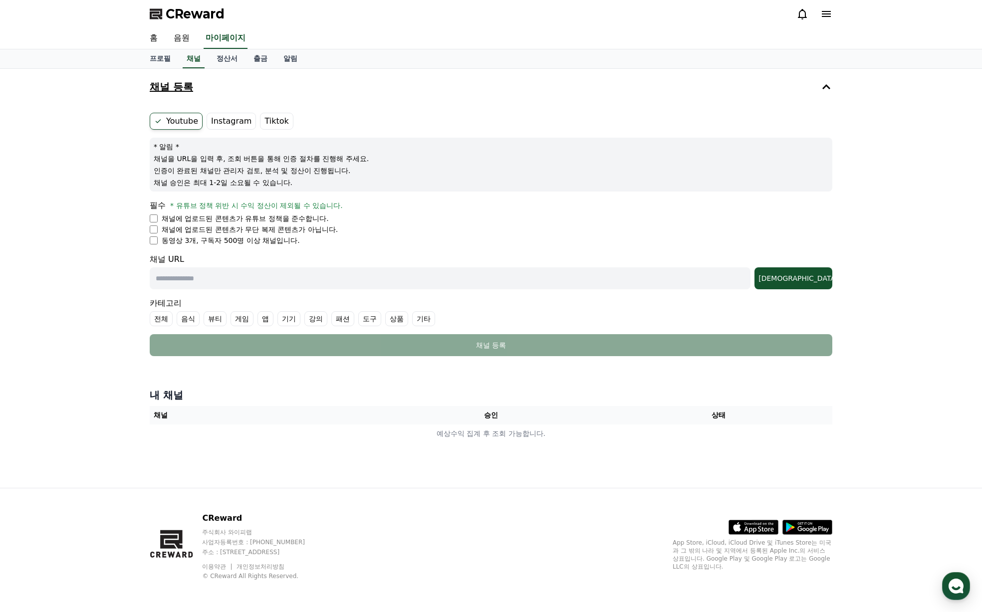
click at [390, 277] on input "text" at bounding box center [450, 278] width 601 height 22
paste input "**********"
type input "**********"
click at [821, 281] on div "[DEMOGRAPHIC_DATA]" at bounding box center [793, 278] width 70 height 10
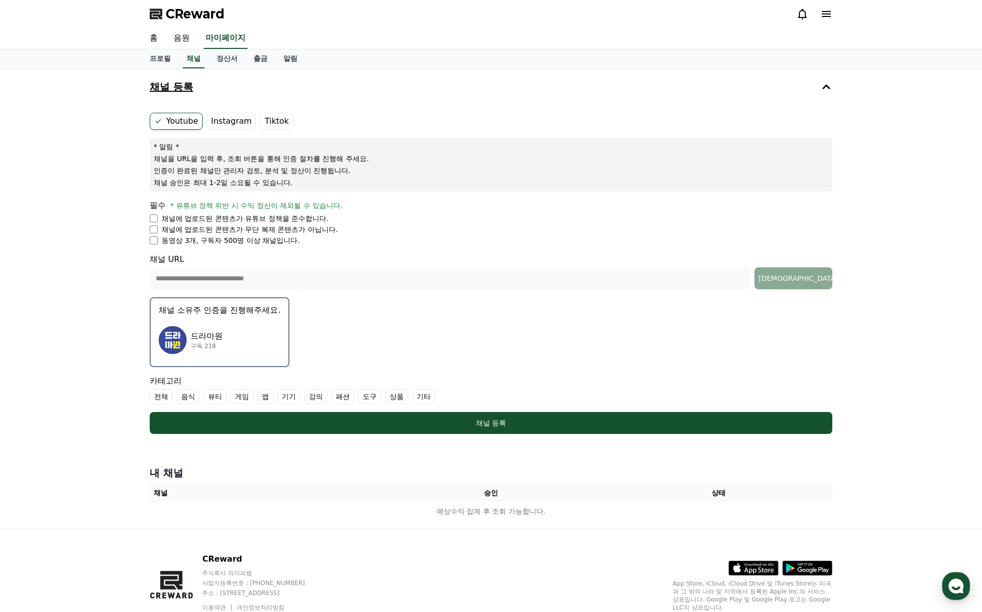
click at [209, 349] on p "구독 218" at bounding box center [207, 346] width 32 height 8
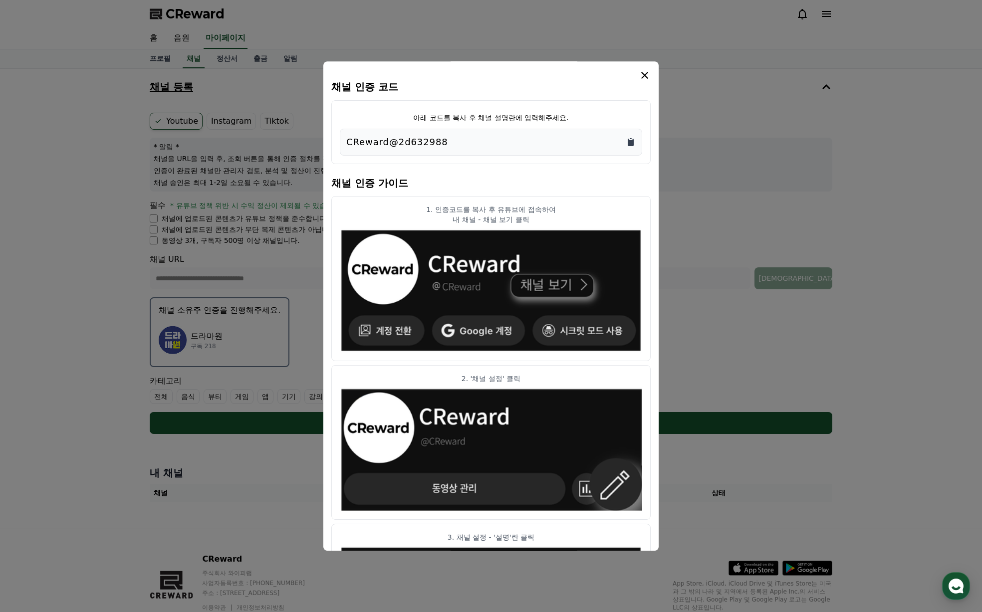
click at [631, 142] on icon "Copy to clipboard" at bounding box center [631, 142] width 6 height 7
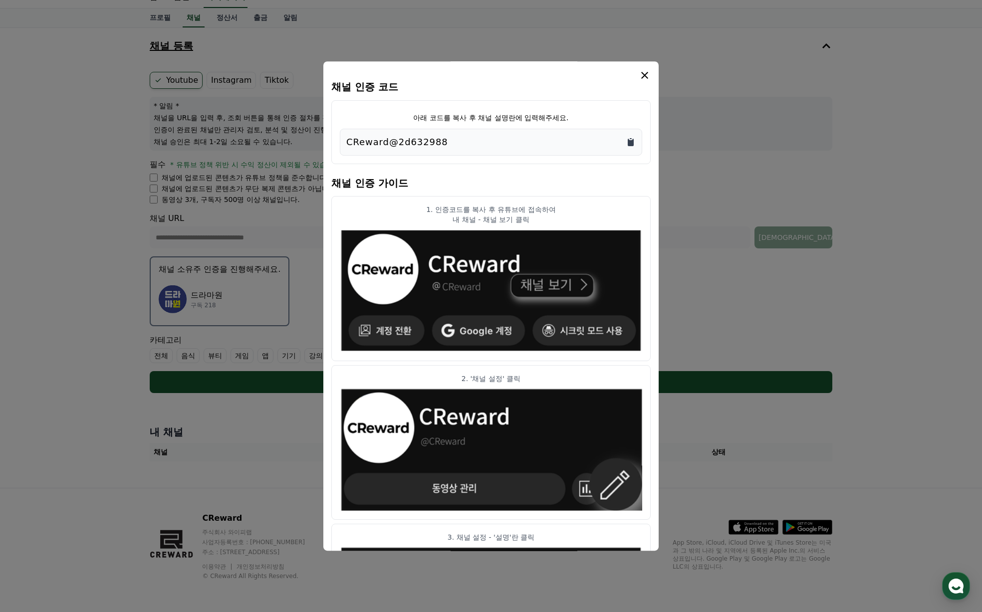
click at [631, 142] on icon "Copy to clipboard" at bounding box center [631, 142] width 6 height 7
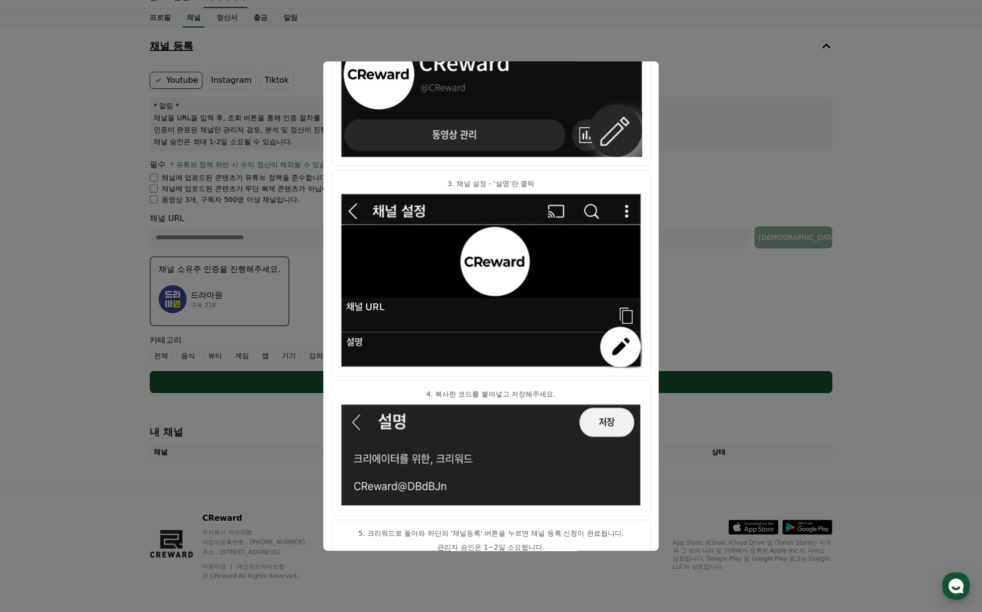
scroll to position [371, 0]
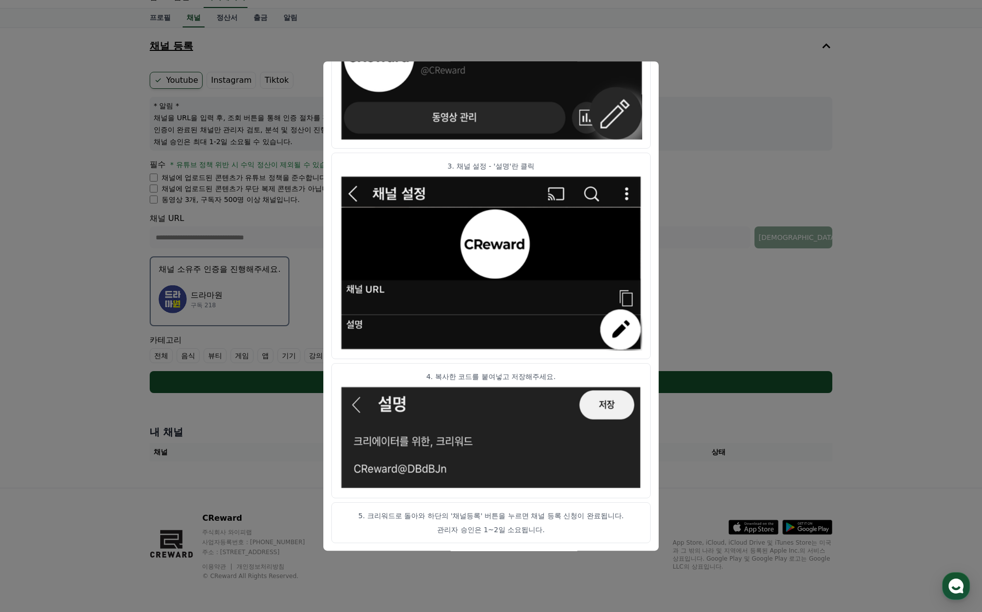
click at [830, 183] on button "close modal" at bounding box center [491, 306] width 982 height 612
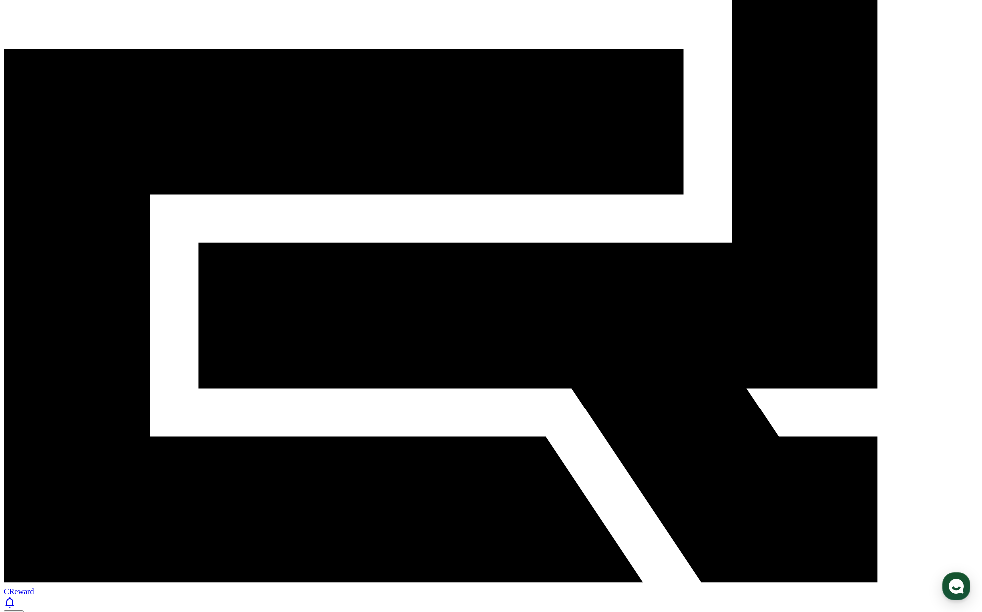
scroll to position [207, 0]
